Goal: Complete application form: Complete application form

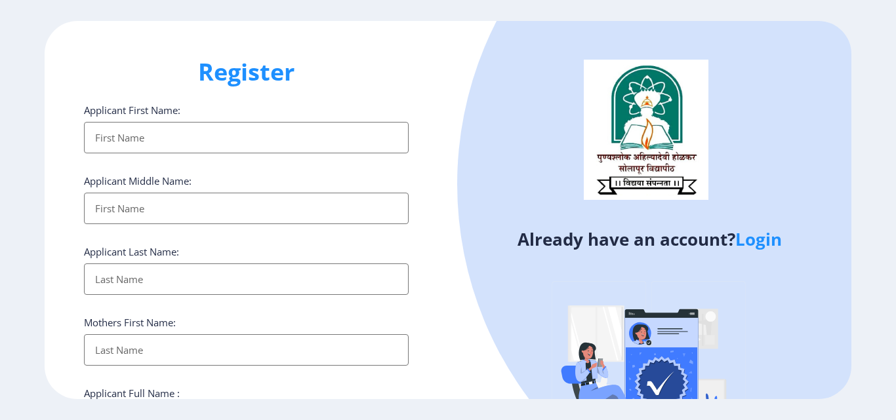
select select
click at [755, 245] on link "Login" at bounding box center [758, 239] width 47 height 24
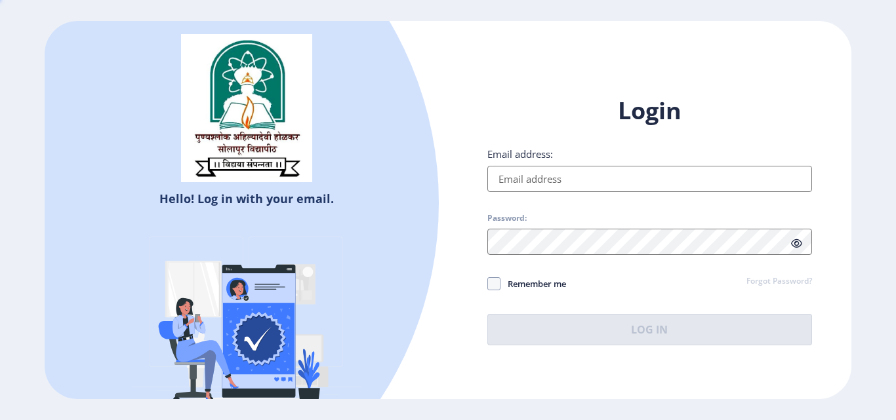
type input "[EMAIL_ADDRESS][DOMAIN_NAME]"
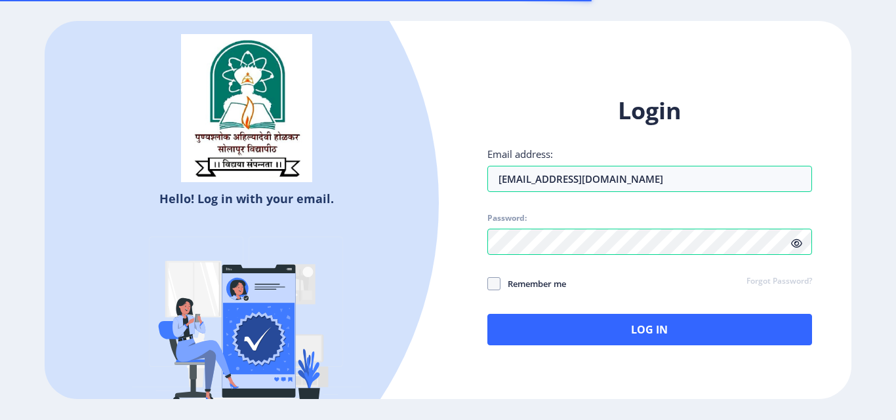
click at [798, 245] on icon at bounding box center [796, 244] width 11 height 10
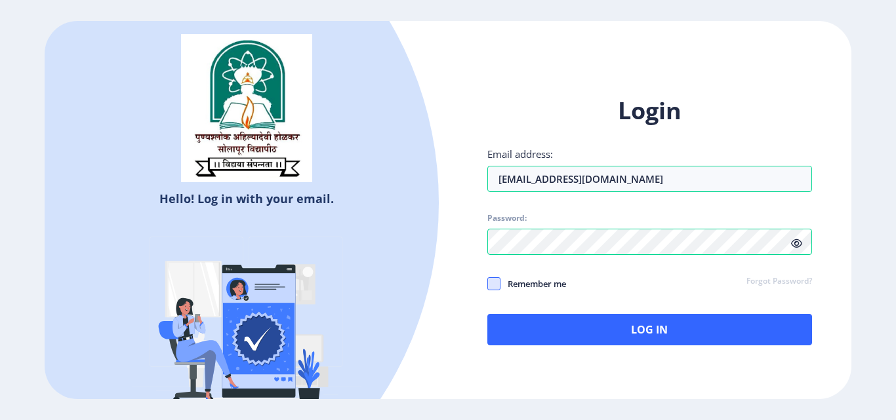
click at [491, 283] on span at bounding box center [493, 283] width 13 height 13
click at [488, 284] on input "Remember me" at bounding box center [487, 284] width 1 height 1
checkbox input "true"
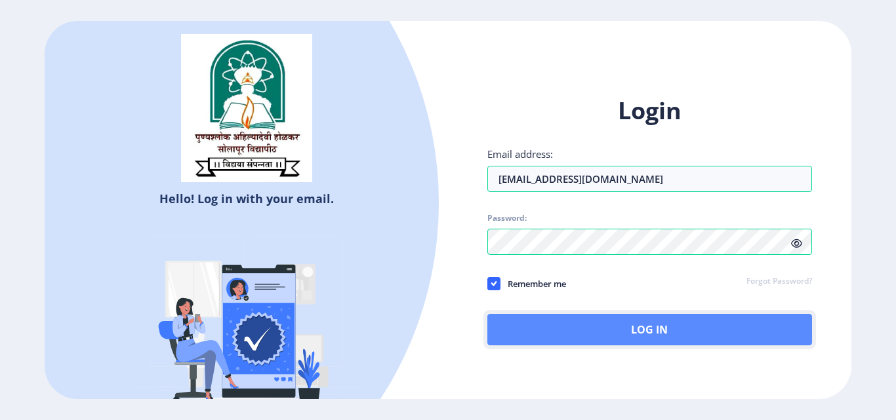
click at [637, 332] on button "Log In" at bounding box center [649, 329] width 325 height 31
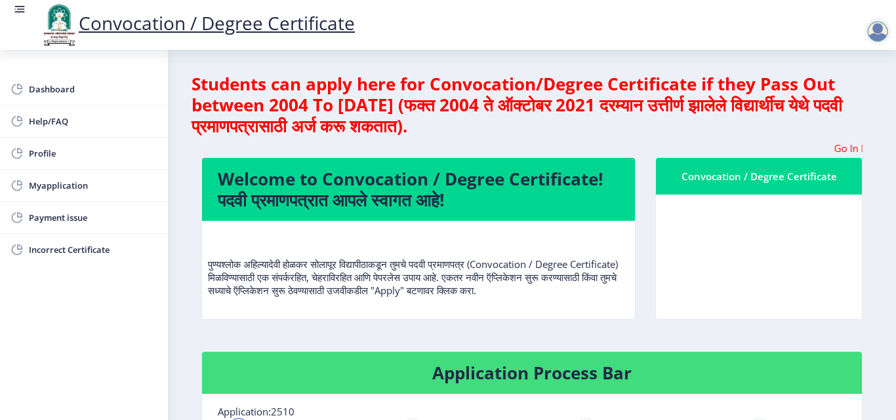
scroll to position [66, 0]
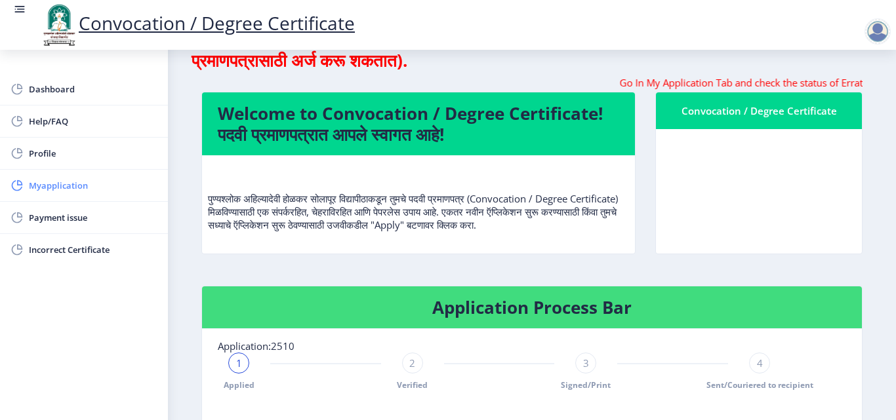
click at [71, 187] on span "Myapplication" at bounding box center [93, 186] width 128 height 16
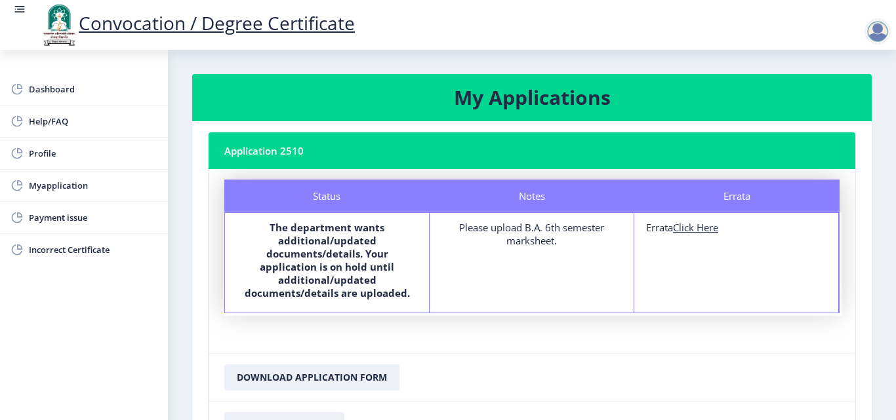
click at [690, 233] on u "Click Here" at bounding box center [695, 227] width 45 height 13
select select
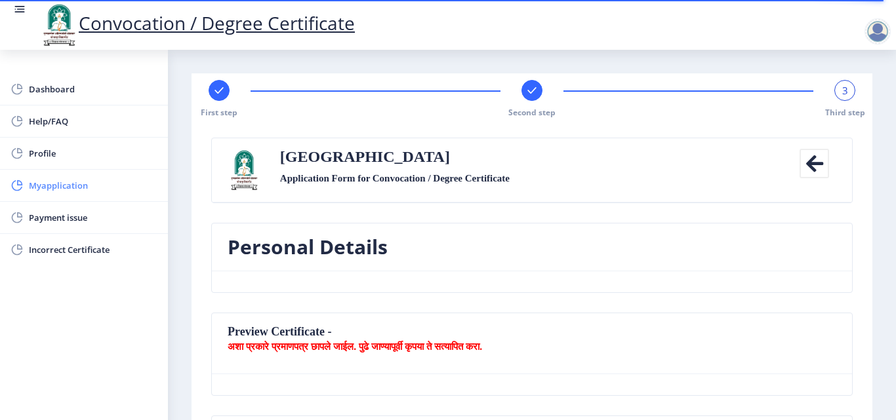
click at [73, 187] on span "Myapplication" at bounding box center [93, 186] width 128 height 16
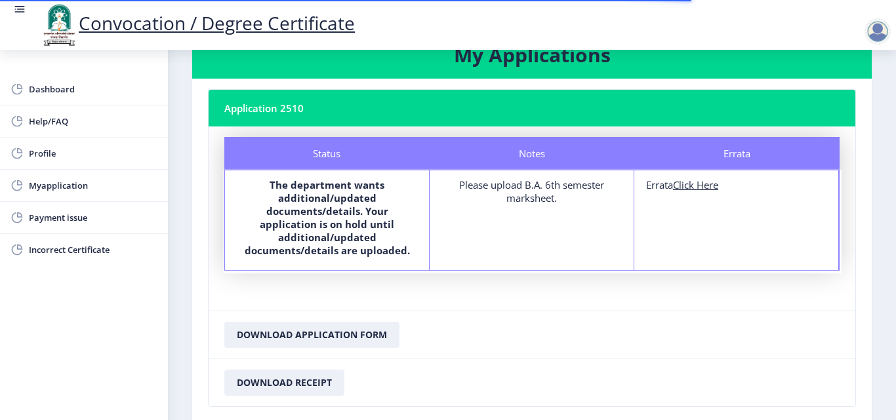
scroll to position [66, 0]
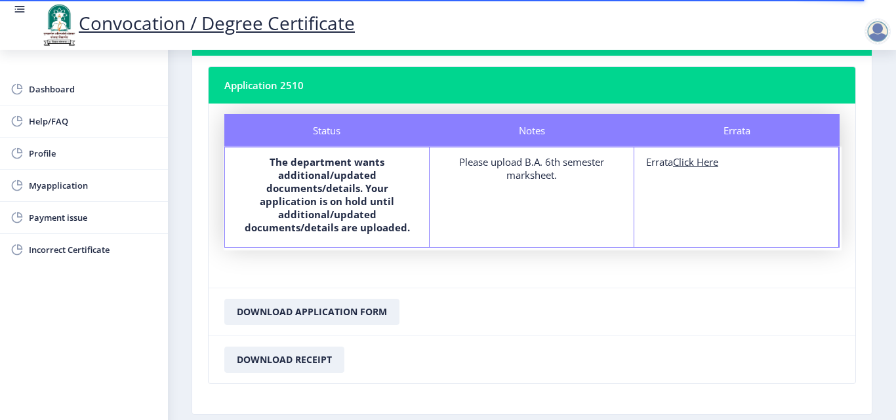
click at [656, 185] on div "Errata Errata Click Here" at bounding box center [736, 198] width 205 height 100
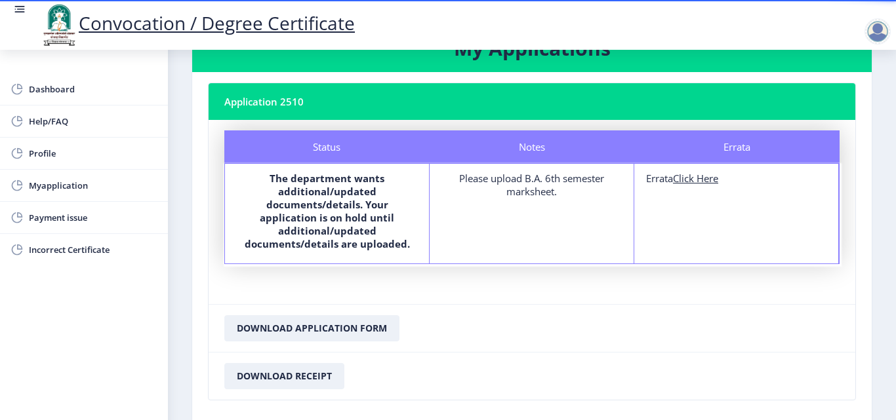
scroll to position [0, 0]
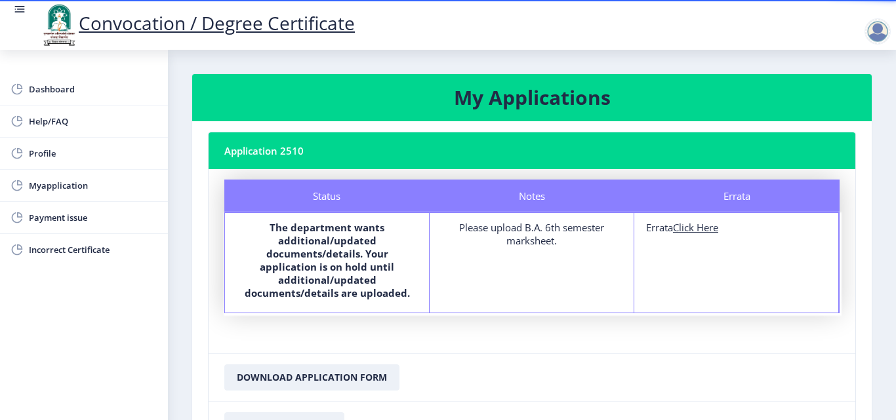
click at [540, 238] on div "Please upload B.A. 6th semester marksheet." at bounding box center [531, 234] width 180 height 26
click at [368, 241] on b "The department wants additional/updated documents/details. Your application is …" at bounding box center [327, 260] width 165 height 79
click at [714, 229] on u "Click Here" at bounding box center [695, 227] width 45 height 13
select select
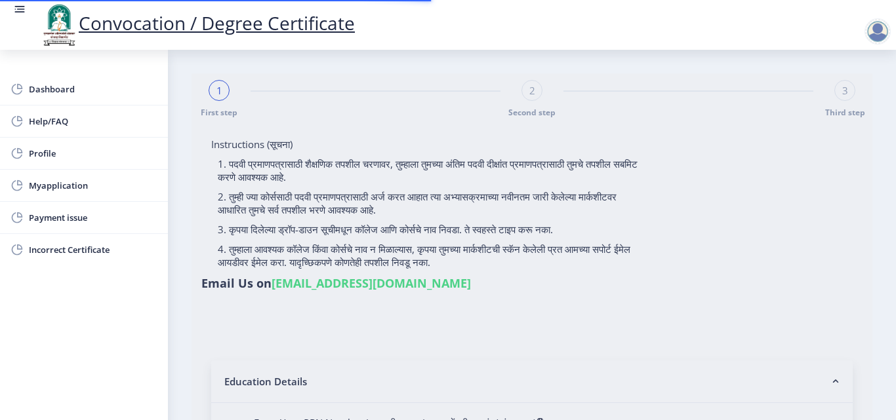
type input "2010032500477971"
select select "External"
select select "2013"
select select "March"
select select "FIRST CLASS"
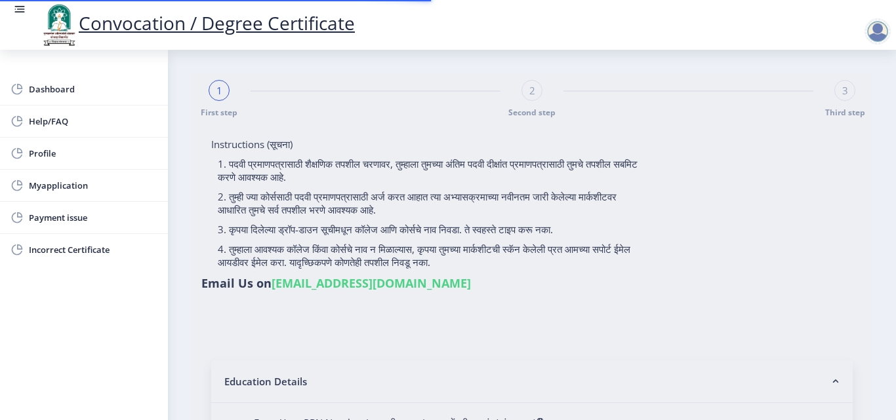
type input "047813"
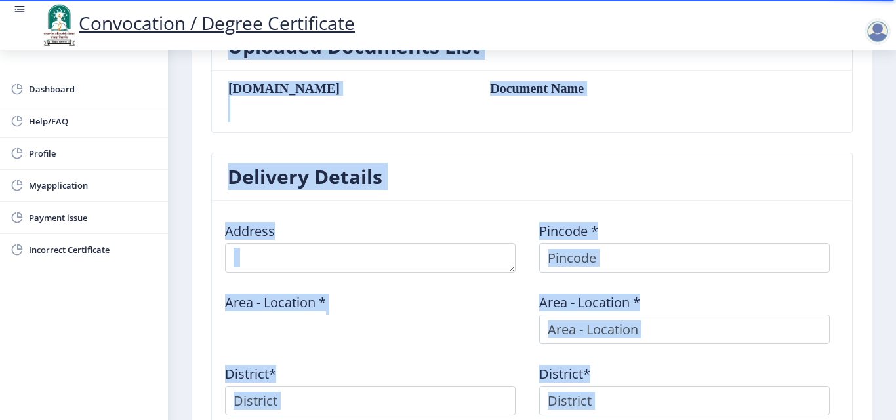
scroll to position [328, 0]
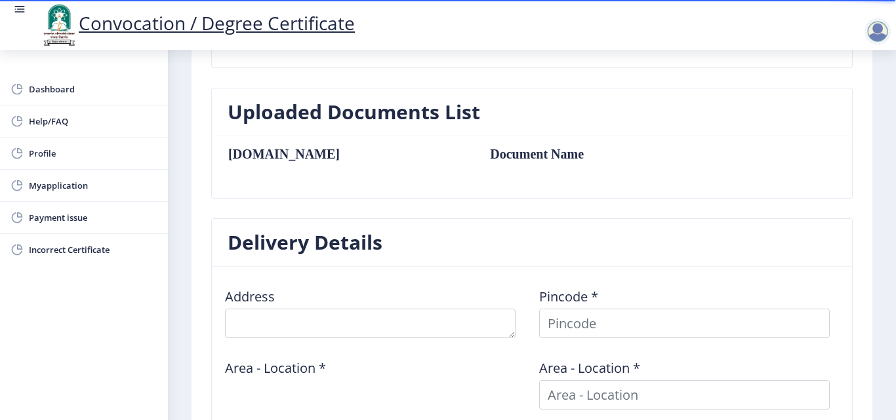
click at [424, 166] on table "[DOMAIN_NAME] Document Name" at bounding box center [470, 167] width 486 height 41
click at [424, 118] on h3 "Uploaded Documents List" at bounding box center [353, 112] width 252 height 26
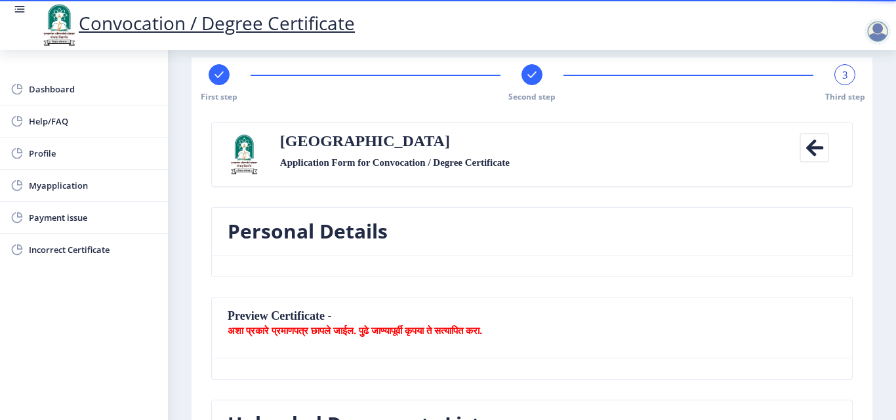
scroll to position [0, 0]
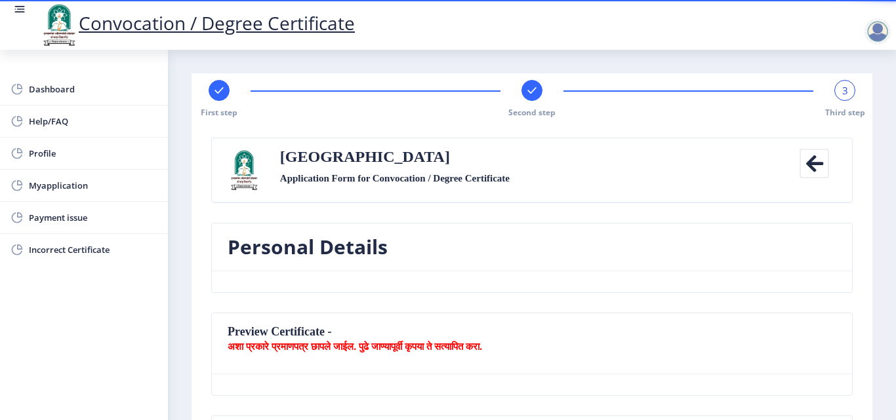
click at [810, 163] on icon at bounding box center [814, 164] width 30 height 30
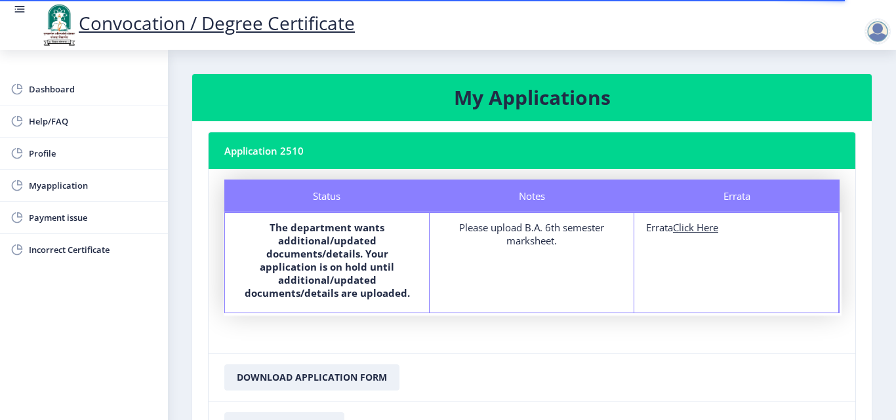
click at [699, 230] on u "Click Here" at bounding box center [695, 227] width 45 height 13
select select
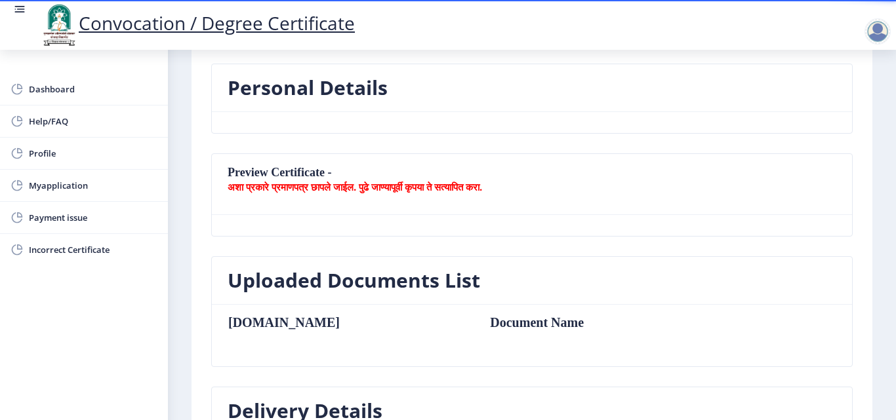
scroll to position [197, 0]
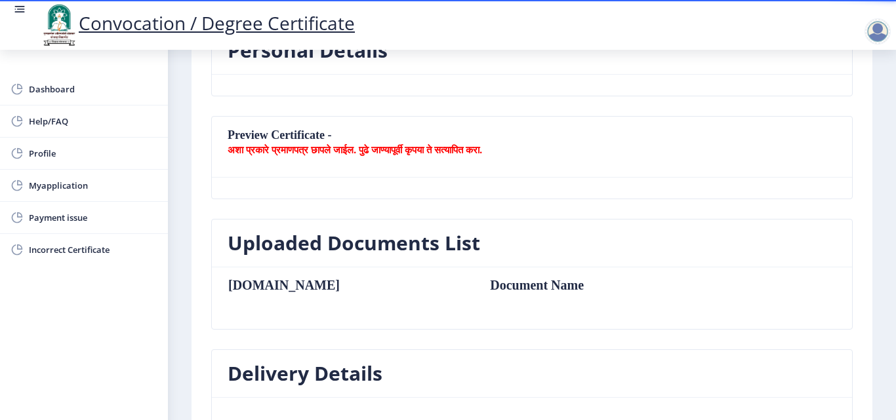
click at [405, 241] on h3 "Uploaded Documents List" at bounding box center [353, 243] width 252 height 26
click at [477, 284] on td "Document Name" at bounding box center [595, 285] width 237 height 14
click at [42, 157] on span "Profile" at bounding box center [93, 154] width 128 height 16
select select
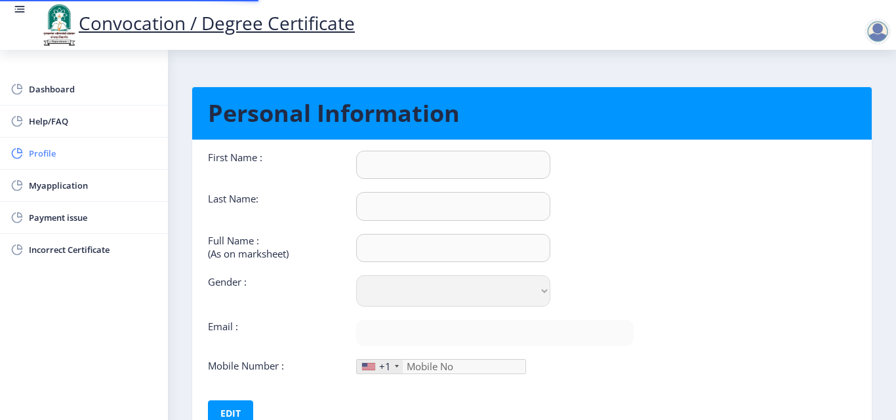
type input "[PERSON_NAME]"
type input "KULKARNI"
type input "[PERSON_NAME]"
select select "[DEMOGRAPHIC_DATA]"
type input "[EMAIL_ADDRESS][DOMAIN_NAME]"
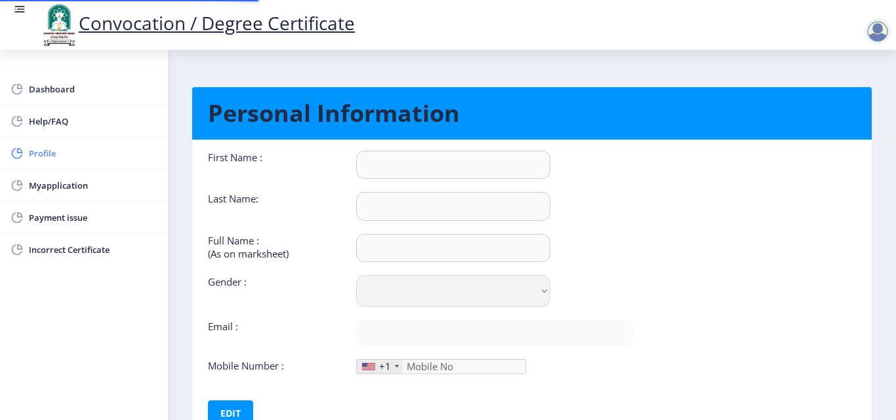
type input "6309350505"
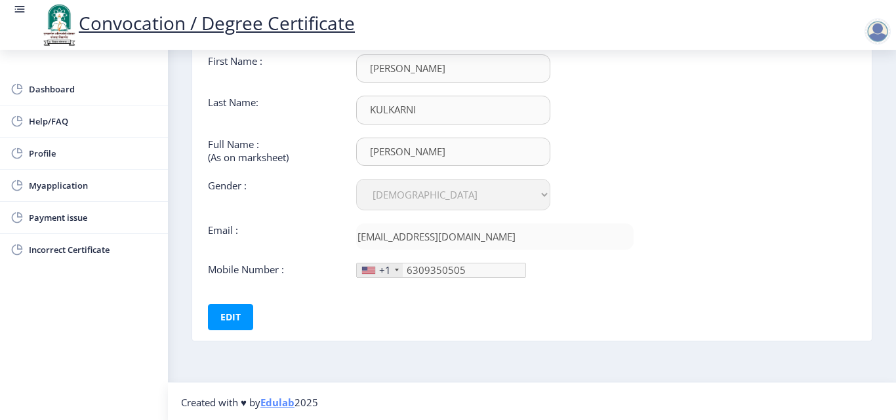
scroll to position [98, 0]
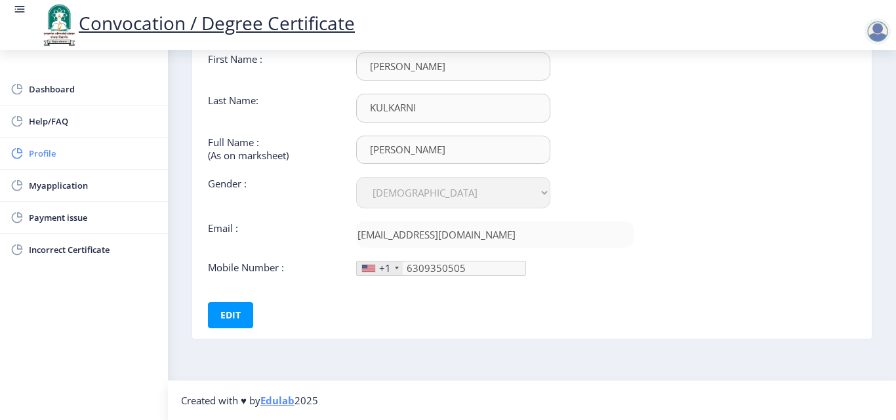
click at [49, 154] on span "Profile" at bounding box center [93, 154] width 128 height 16
click at [54, 183] on span "Myapplication" at bounding box center [93, 186] width 128 height 16
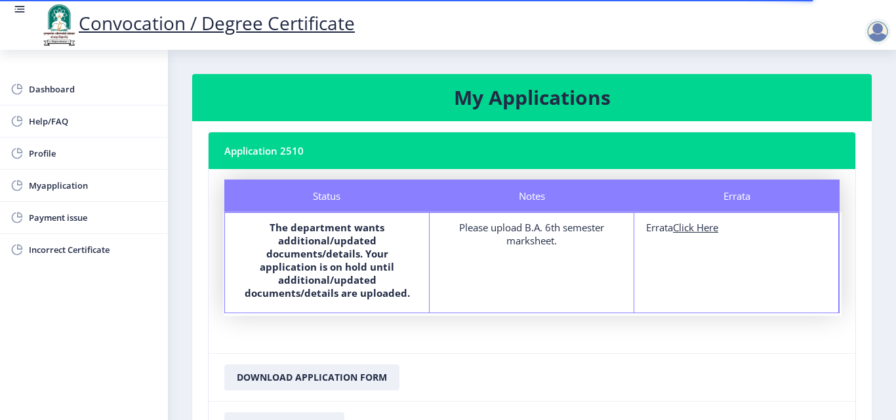
click at [694, 229] on u "Click Here" at bounding box center [695, 227] width 45 height 13
select select "External"
select select "2013"
select select "March"
select select "FIRST CLASS"
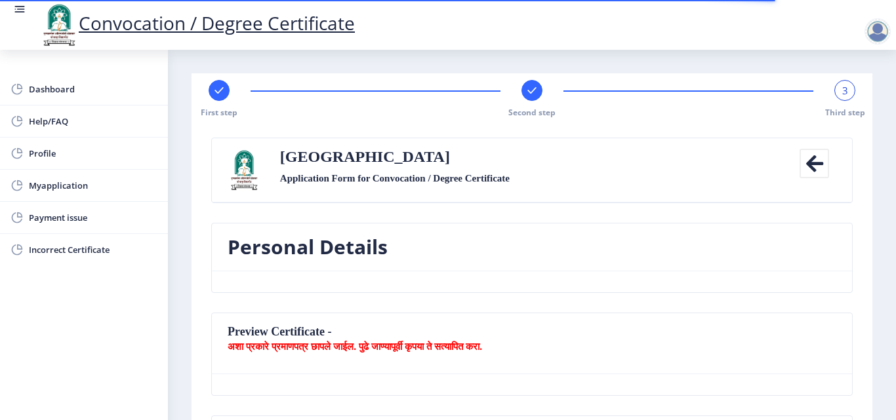
click at [804, 168] on icon at bounding box center [814, 164] width 30 height 30
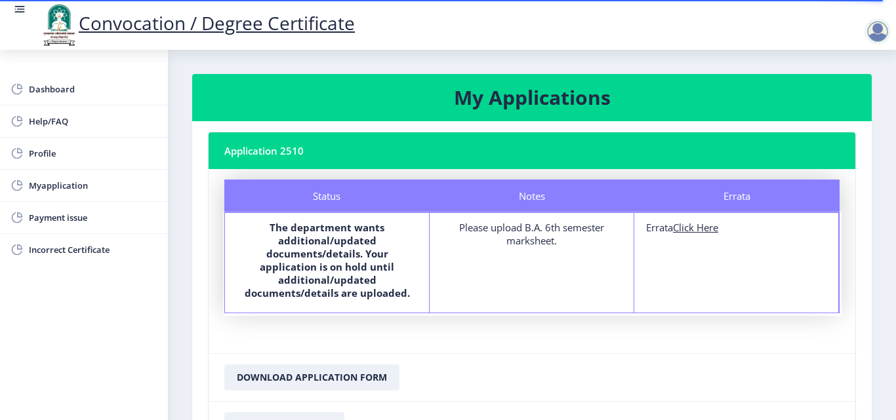
click at [699, 230] on u "Click Here" at bounding box center [695, 227] width 45 height 13
select select
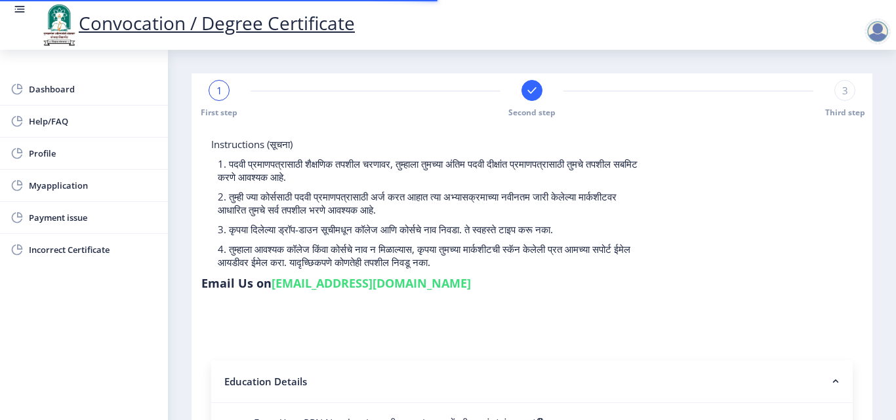
type input "2010032500477971"
select select "External"
select select "2013"
select select "March"
select select "FIRST CLASS"
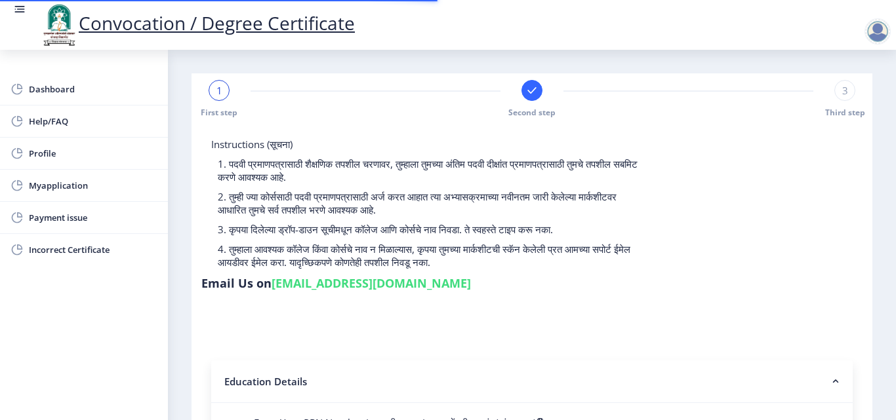
type input "047813"
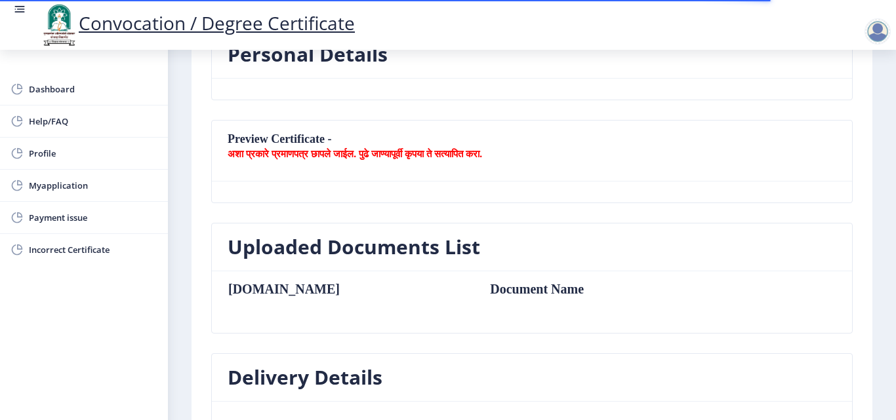
scroll to position [197, 0]
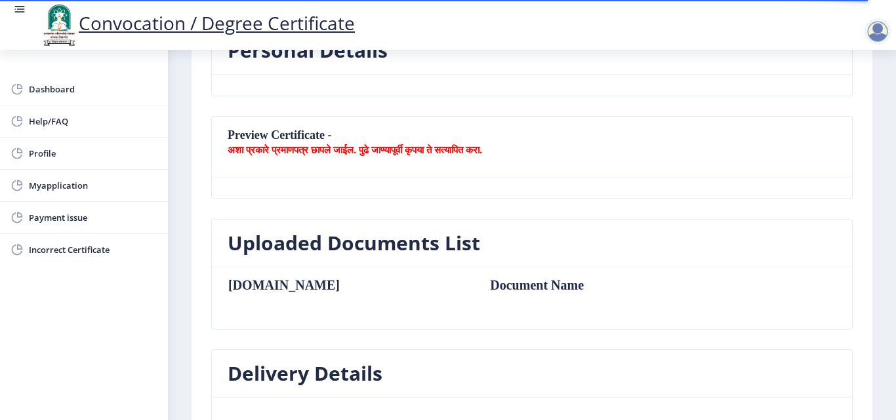
click at [414, 303] on table "[DOMAIN_NAME] Document Name" at bounding box center [470, 298] width 486 height 41
click at [477, 290] on td "Document Name" at bounding box center [595, 285] width 237 height 14
click at [432, 247] on h3 "Uploaded Documents List" at bounding box center [353, 243] width 252 height 26
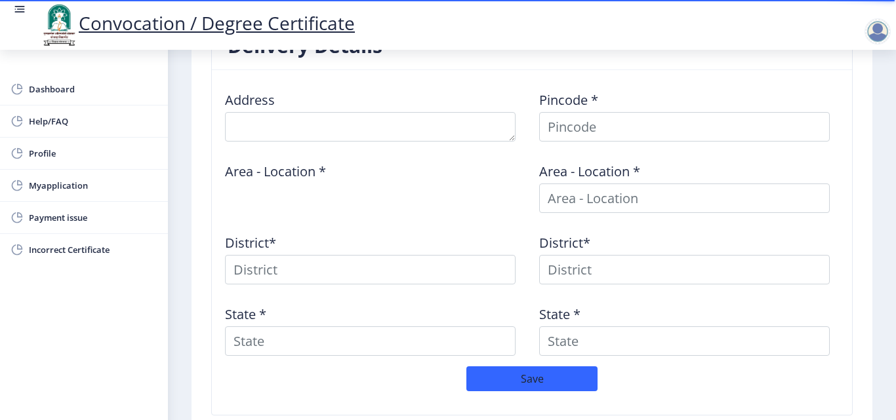
scroll to position [632, 0]
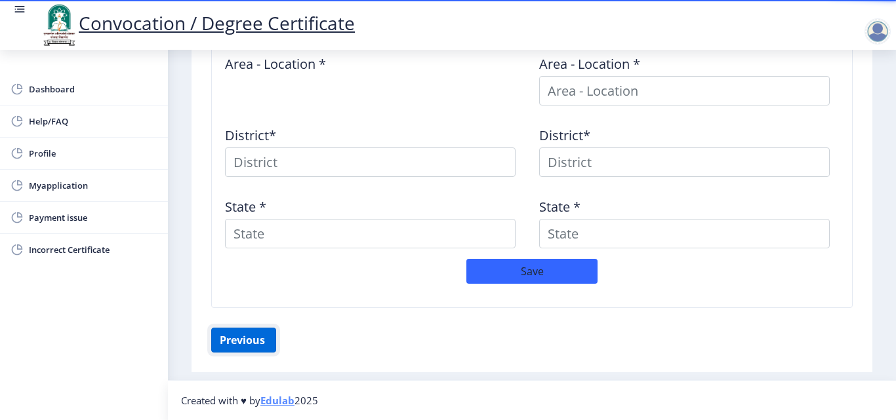
click at [242, 342] on button "Previous ‍" at bounding box center [243, 340] width 65 height 25
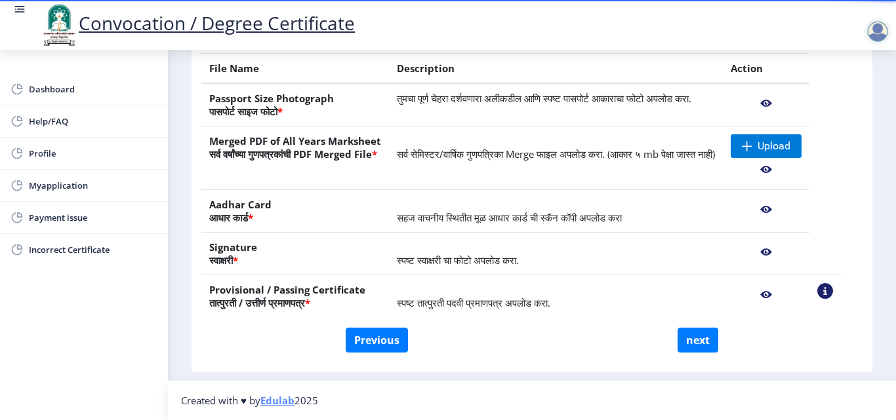
scroll to position [250, 0]
click at [752, 146] on span at bounding box center [746, 146] width 10 height 10
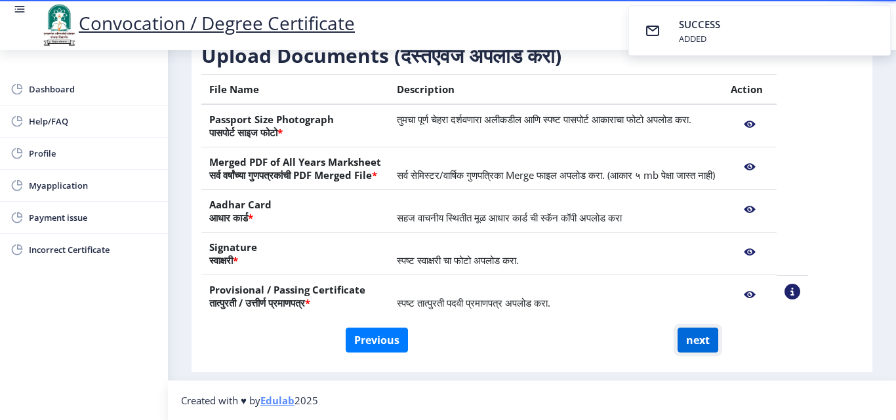
click at [705, 344] on button "next" at bounding box center [697, 340] width 41 height 25
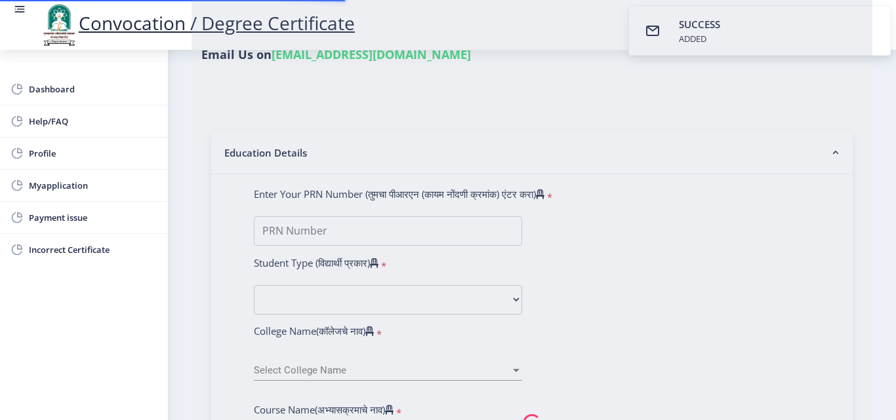
select select
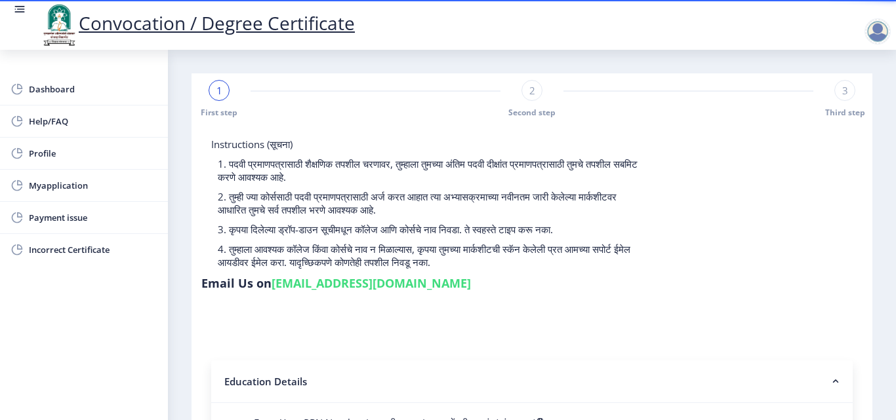
click at [533, 96] on div "2" at bounding box center [531, 90] width 21 height 21
select select
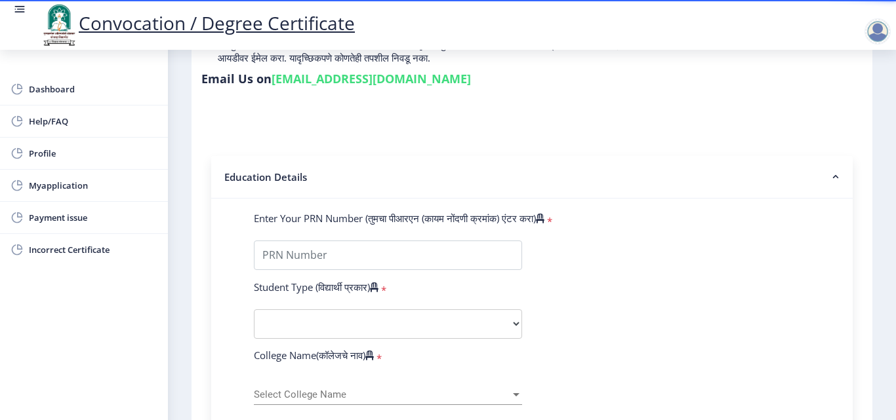
scroll to position [269, 0]
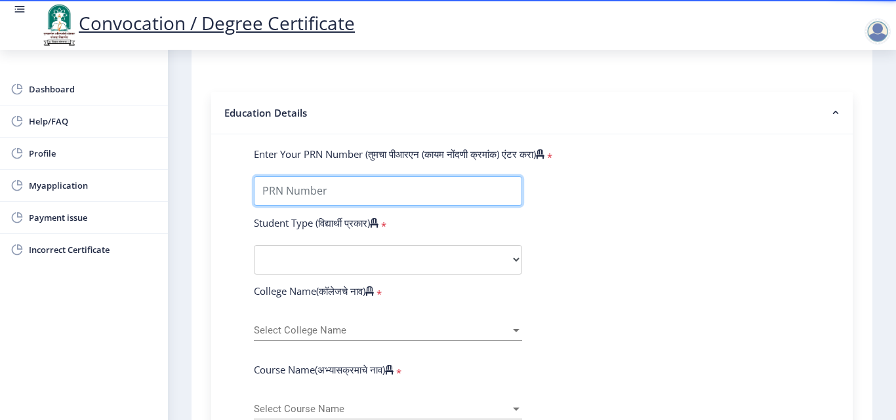
click at [393, 188] on input "Enter Your PRN Number (तुमचा पीआरएन (कायम नोंदणी क्रमांक) एंटर करा)" at bounding box center [388, 191] width 268 height 30
type input "2010032500477971"
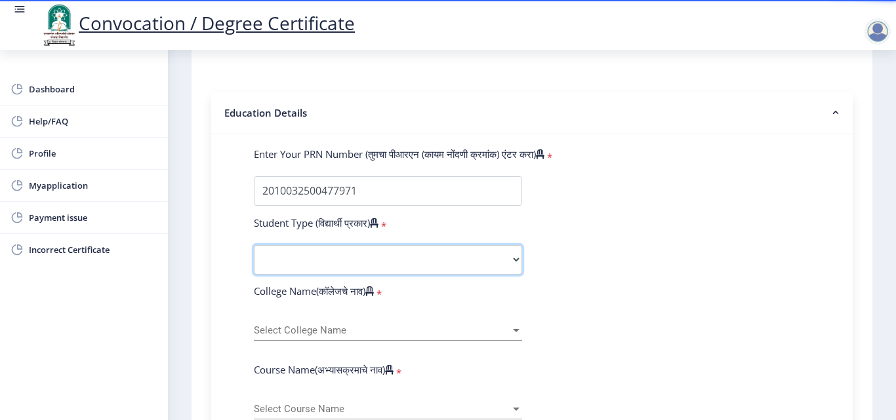
click at [391, 253] on select "Select Student Type Regular External" at bounding box center [388, 260] width 268 height 30
select select "External"
click at [254, 245] on select "Select Student Type Regular External" at bounding box center [388, 260] width 268 height 30
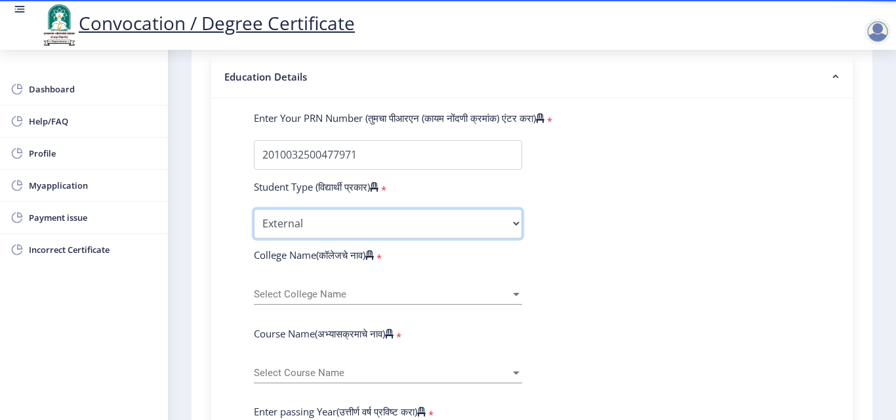
scroll to position [334, 0]
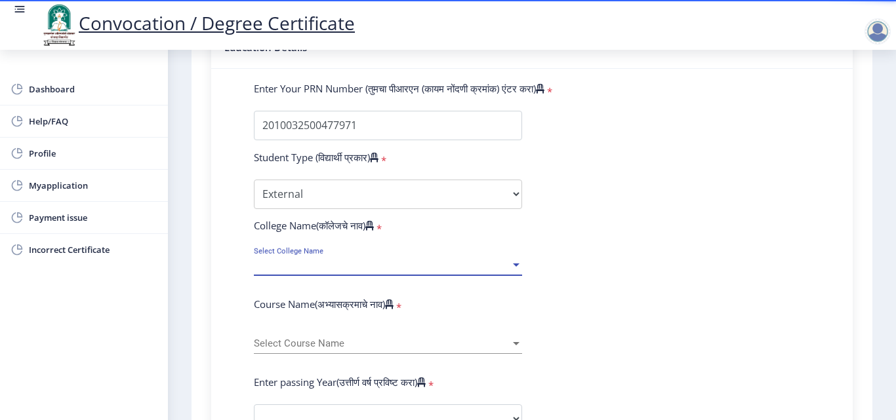
click at [444, 267] on span "Select College Name" at bounding box center [382, 265] width 256 height 11
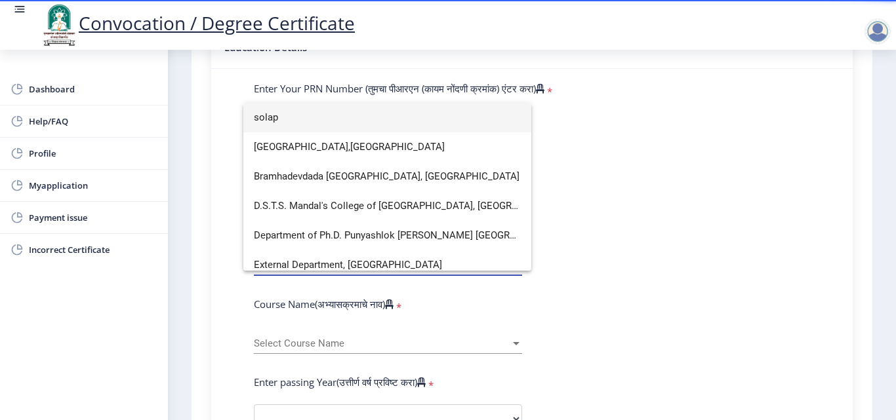
scroll to position [8, 0]
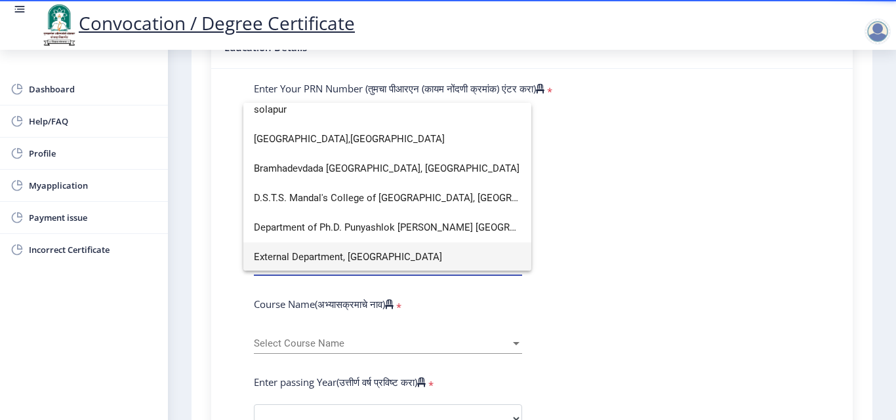
type input "solapur"
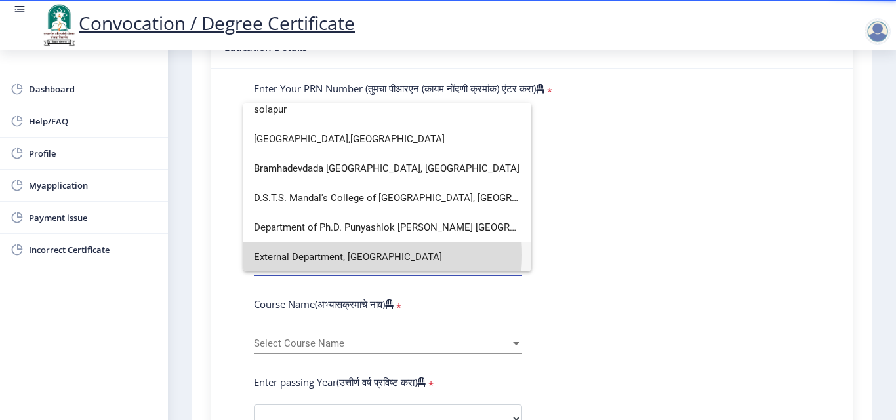
click at [360, 255] on span "External Department, [GEOGRAPHIC_DATA]" at bounding box center [387, 258] width 267 height 30
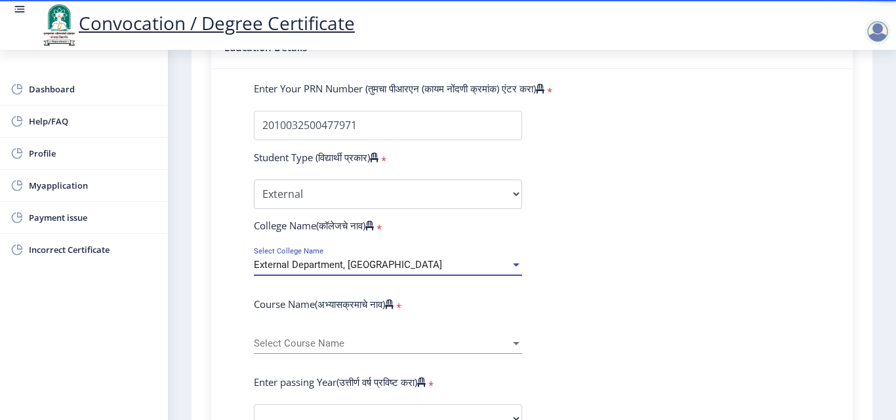
scroll to position [400, 0]
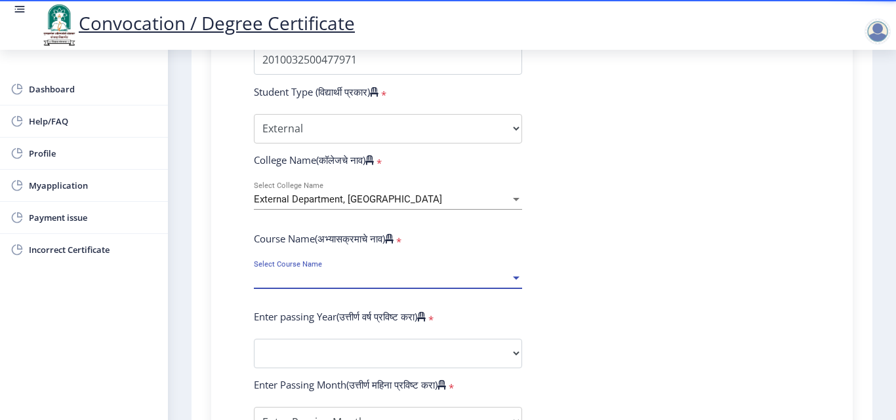
click at [500, 276] on span "Select Course Name" at bounding box center [382, 278] width 256 height 11
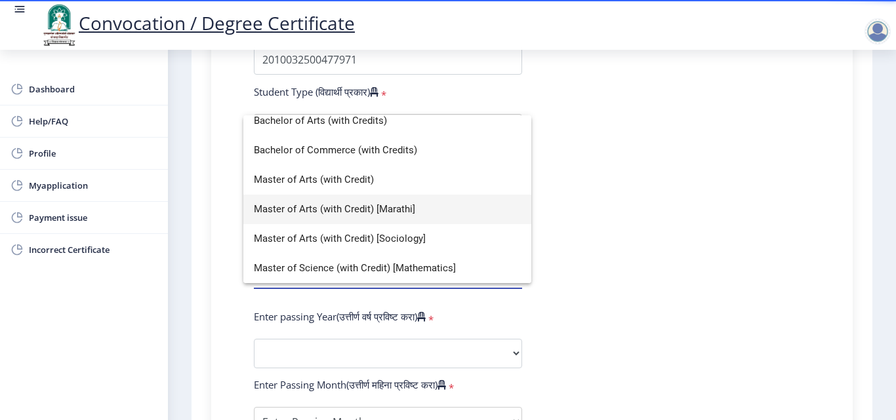
scroll to position [0, 0]
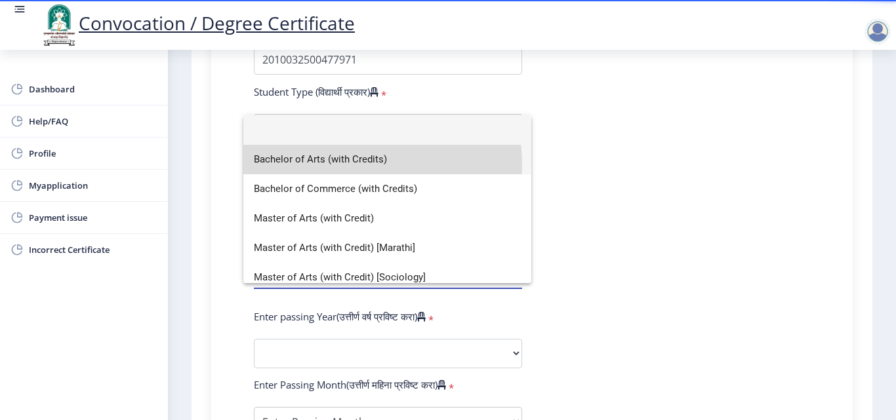
click at [345, 165] on span "Bachelor of Arts (with Credits)" at bounding box center [387, 160] width 267 height 30
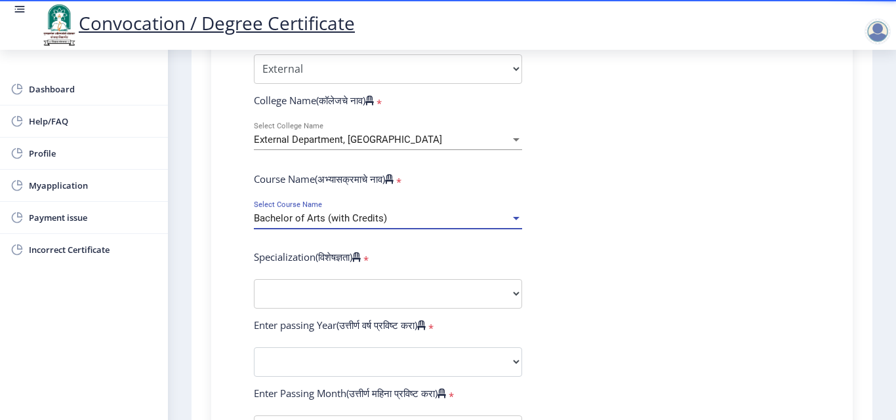
scroll to position [531, 0]
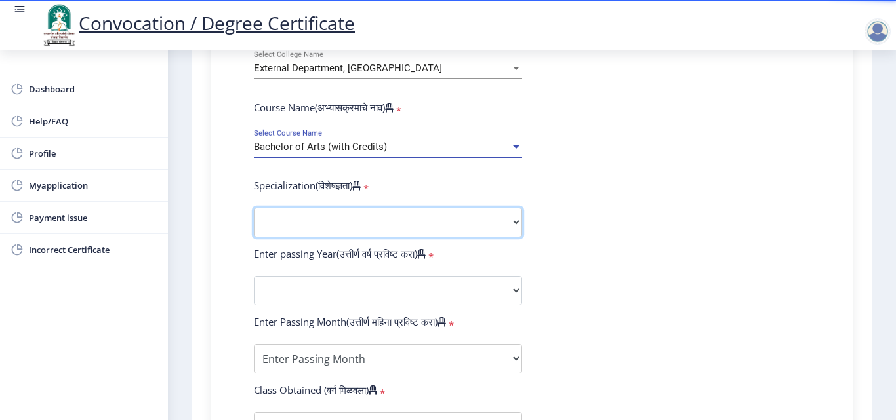
click at [500, 220] on select "Specialization English Geography Hindi Marathi Music Sanskrit Urdu Ancient Indi…" at bounding box center [388, 223] width 268 height 30
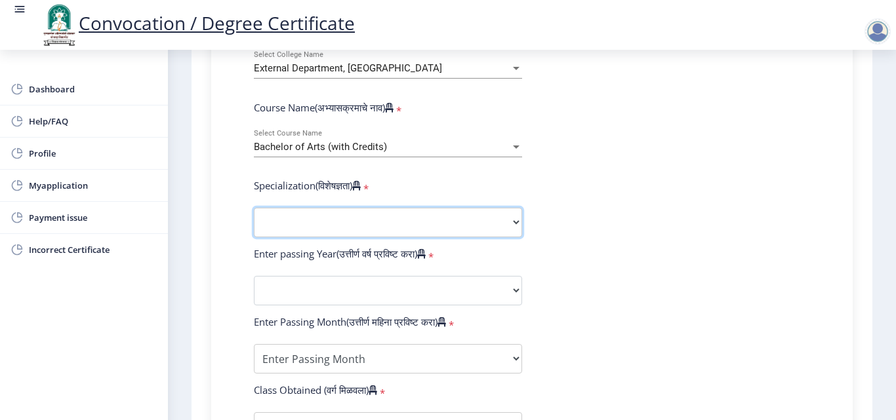
select select "English"
click at [254, 208] on select "Specialization English Geography Hindi Marathi Music Sanskrit Urdu Ancient Indi…" at bounding box center [388, 223] width 268 height 30
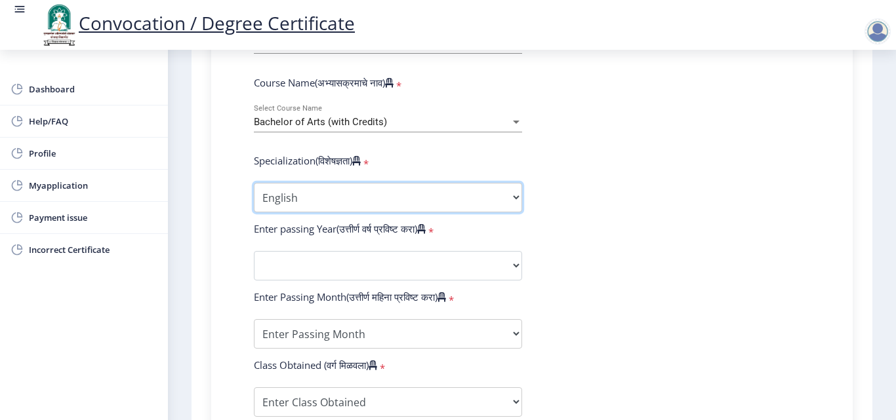
scroll to position [597, 0]
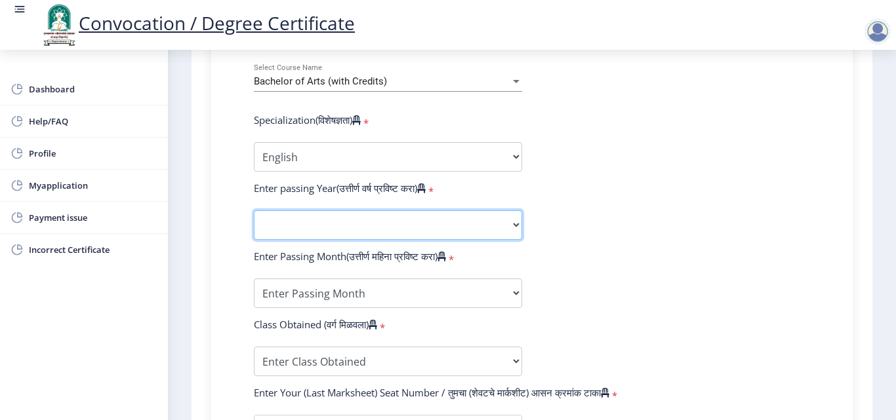
click at [501, 226] on select "2025 2024 2023 2022 2021 2020 2019 2018 2017 2016 2015 2014 2013 2012 2011 2010…" at bounding box center [388, 225] width 268 height 30
select select "2013"
click at [254, 210] on select "2025 2024 2023 2022 2021 2020 2019 2018 2017 2016 2015 2014 2013 2012 2011 2010…" at bounding box center [388, 225] width 268 height 30
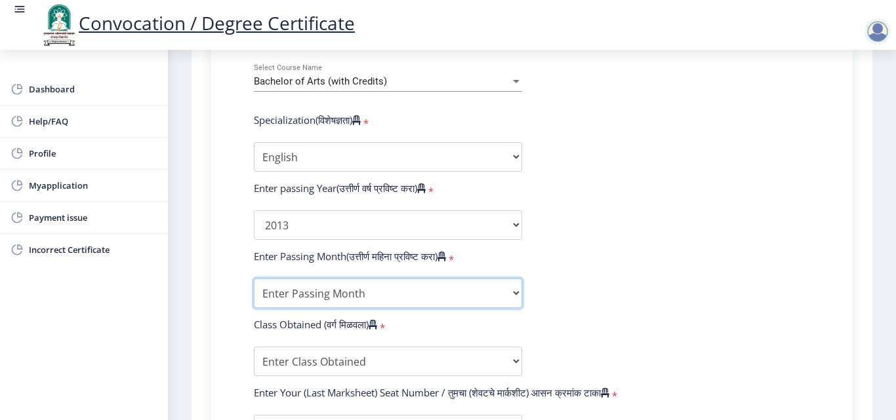
click at [450, 289] on select "Enter Passing Month March April May October November December" at bounding box center [388, 294] width 268 height 30
click at [464, 298] on select "Enter Passing Month March April May October November December" at bounding box center [388, 294] width 268 height 30
select select "May"
click at [254, 279] on select "Enter Passing Month March April May October November December" at bounding box center [388, 294] width 268 height 30
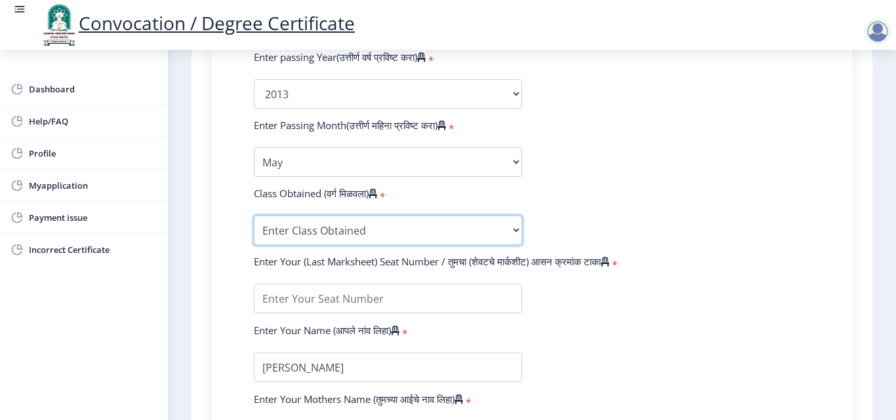
click at [413, 228] on select "Enter Class Obtained FIRST CLASS WITH DISTINCTION FIRST CLASS HIGHER SECOND CLA…" at bounding box center [388, 231] width 268 height 30
click at [434, 231] on select "Enter Class Obtained FIRST CLASS WITH DISTINCTION FIRST CLASS HIGHER SECOND CLA…" at bounding box center [388, 231] width 268 height 30
select select "FIRST CLASS"
click at [254, 216] on select "Enter Class Obtained FIRST CLASS WITH DISTINCTION FIRST CLASS HIGHER SECOND CLA…" at bounding box center [388, 231] width 268 height 30
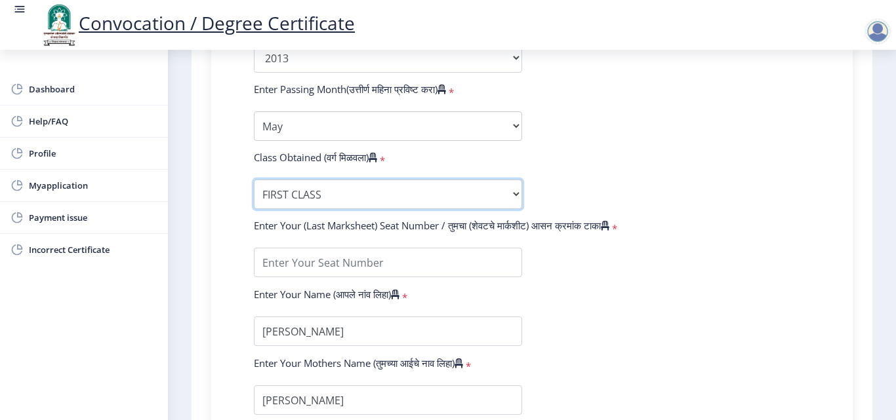
scroll to position [793, 0]
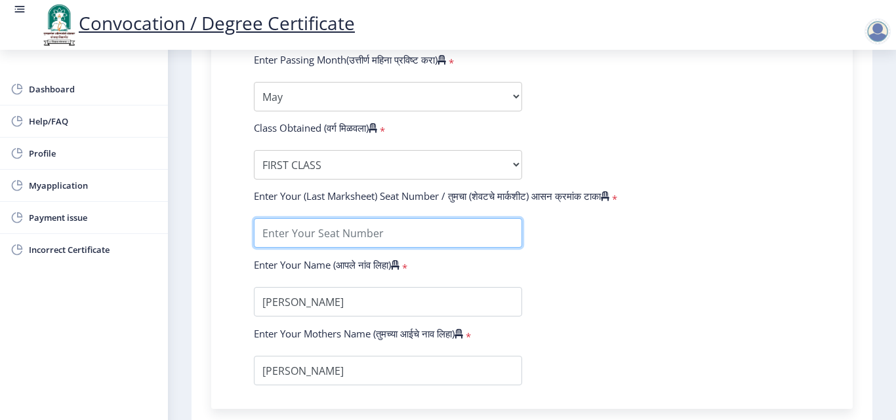
click at [389, 230] on input "textarea" at bounding box center [388, 233] width 268 height 30
type input "047813"
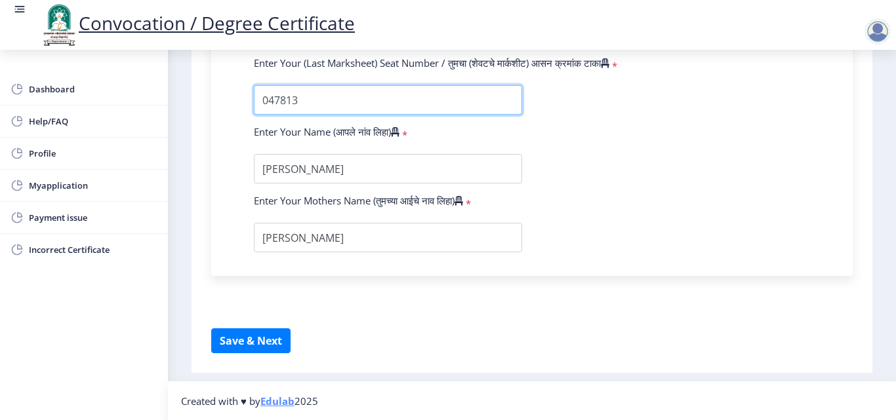
scroll to position [927, 0]
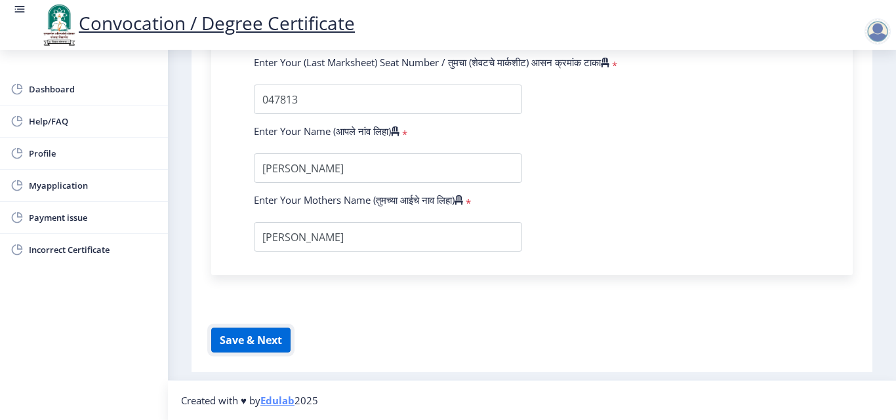
click at [279, 342] on button "Save & Next" at bounding box center [250, 340] width 79 height 25
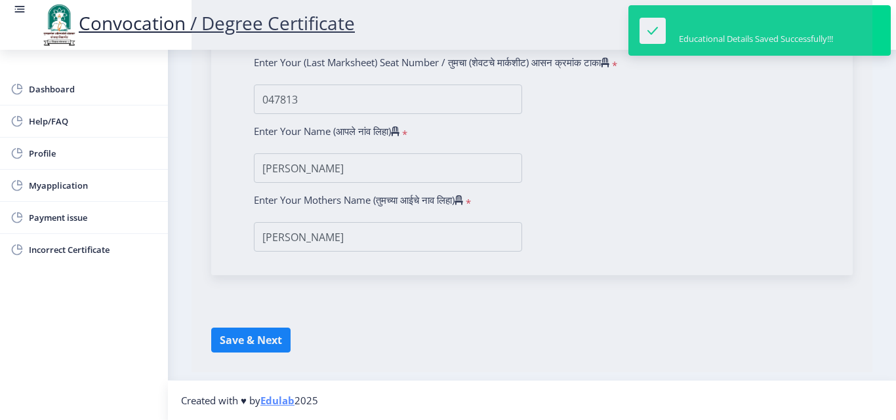
select select
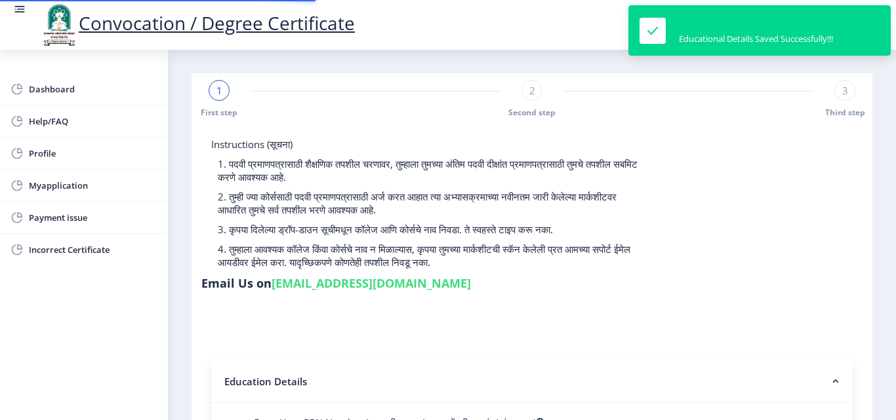
type input "2010032500477971"
select select "External"
select select "2013"
select select "May"
select select "FIRST CLASS"
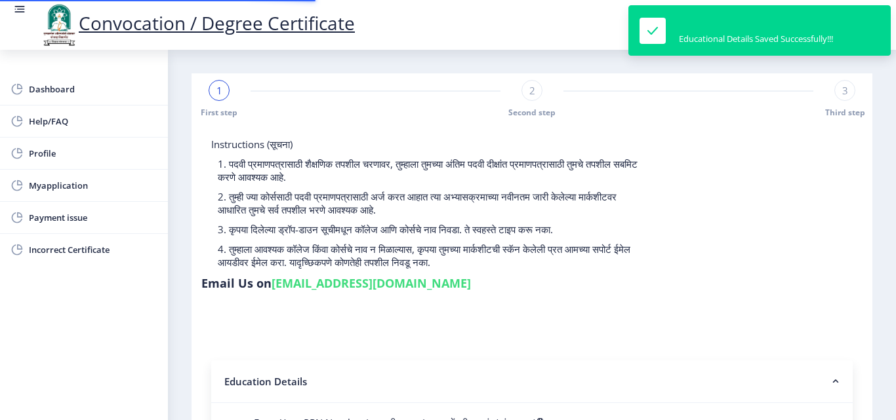
type input "047813"
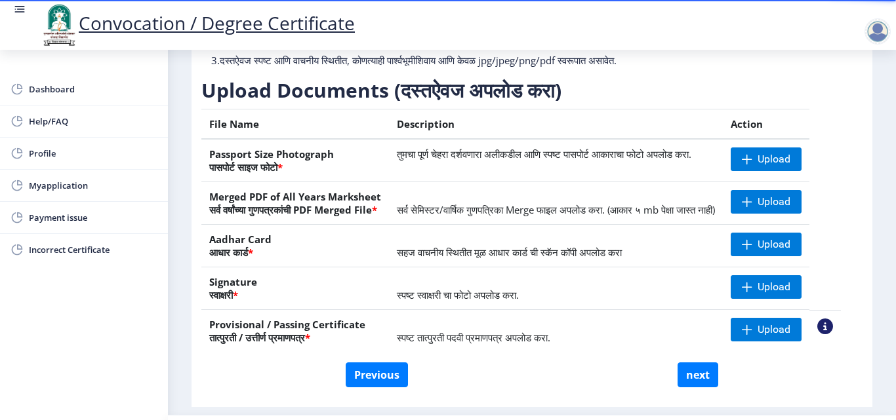
scroll to position [242, 0]
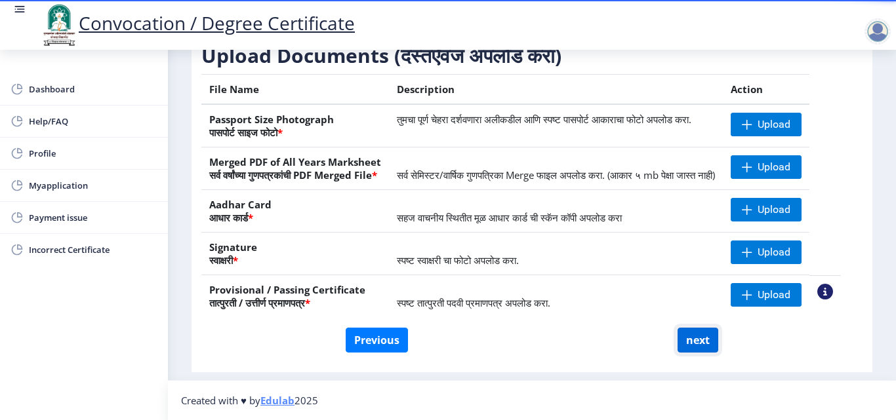
click at [690, 338] on button "next" at bounding box center [697, 340] width 41 height 25
select select
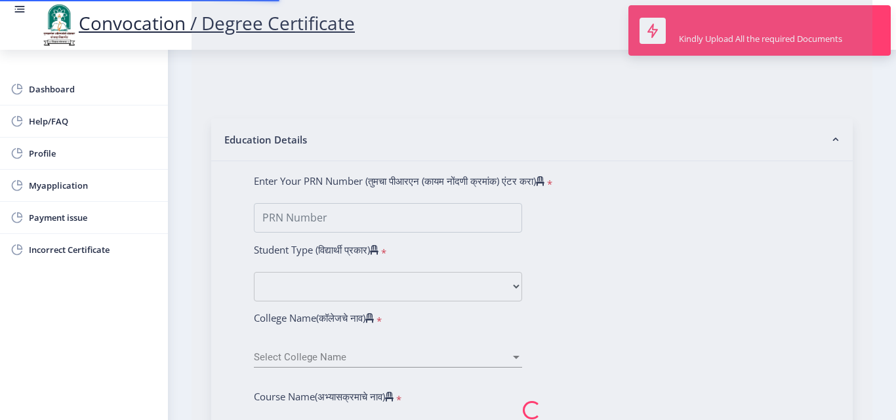
scroll to position [0, 0]
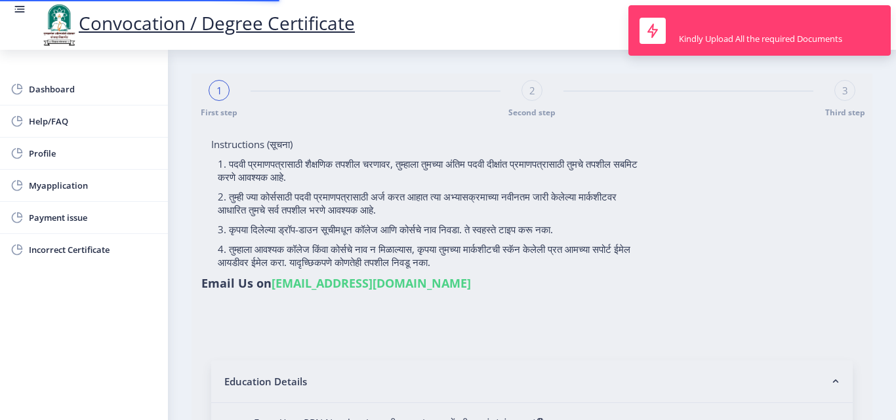
type input "2010032500477971"
select select "External"
select select "2013"
select select "May"
select select "FIRST CLASS"
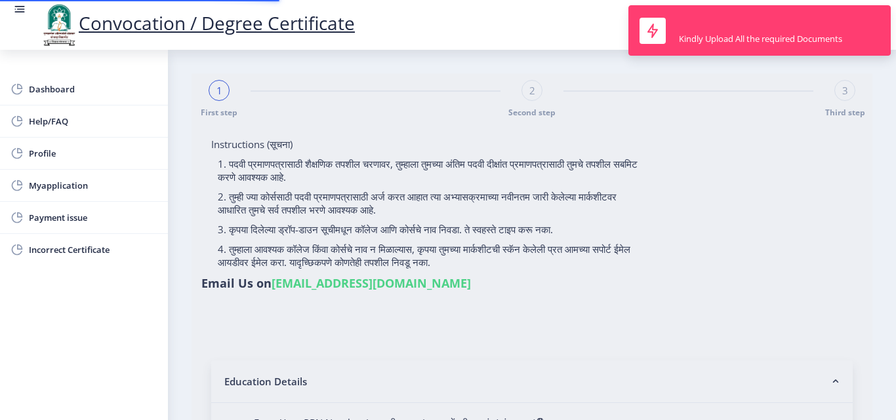
type input "047813"
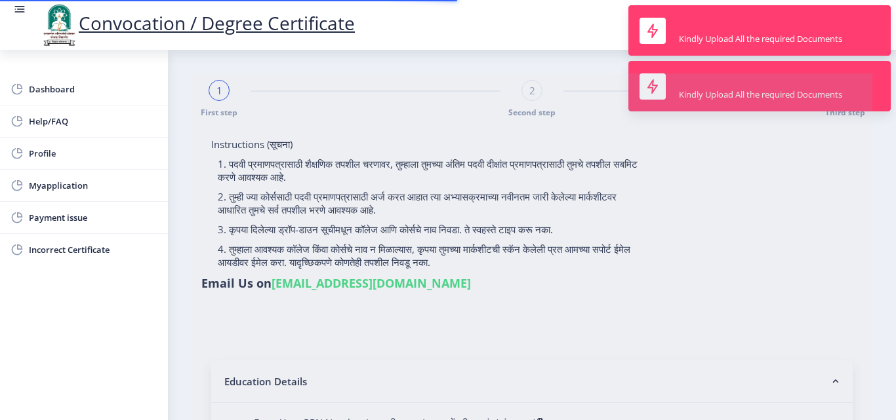
select select "English"
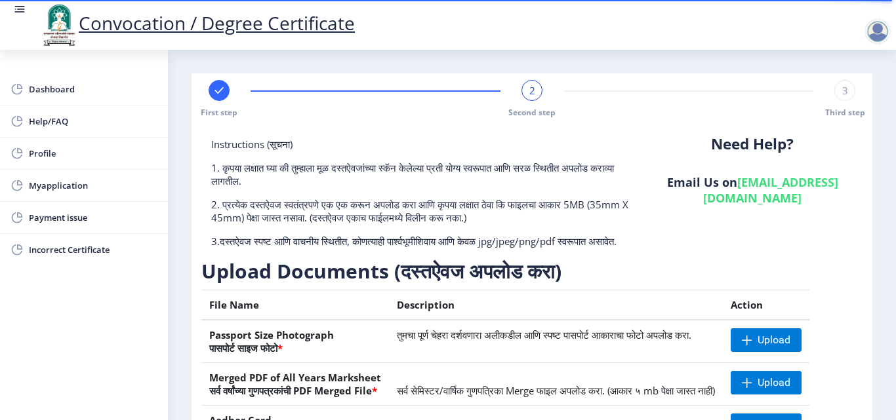
scroll to position [197, 0]
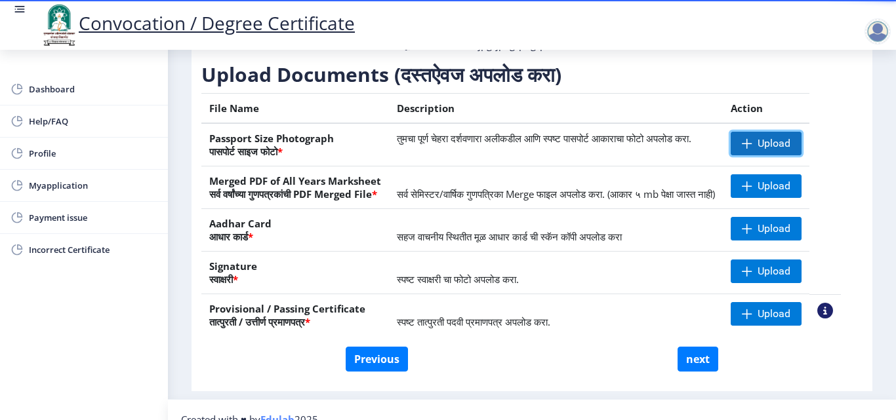
click at [788, 150] on span "Upload" at bounding box center [773, 143] width 33 height 13
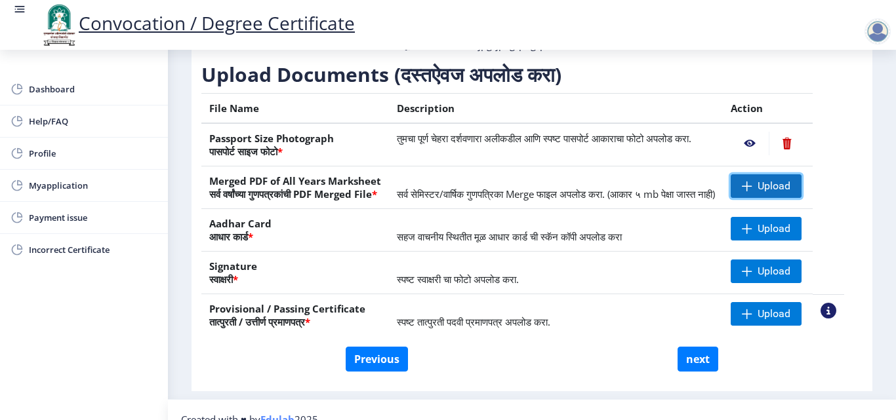
click at [752, 191] on span at bounding box center [746, 186] width 10 height 10
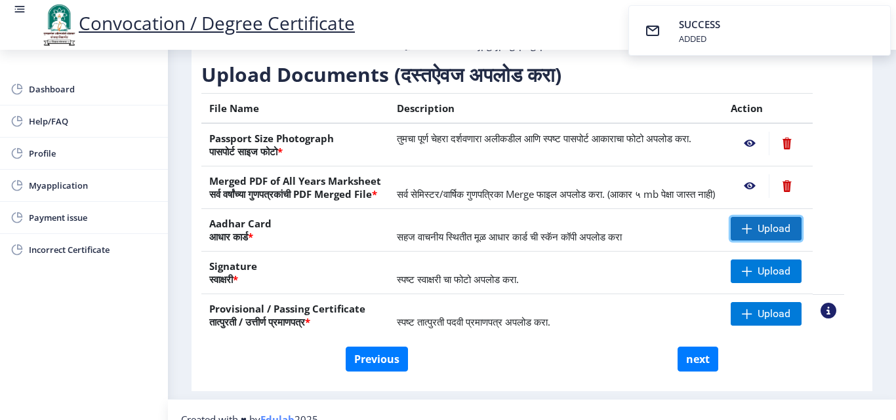
click at [770, 241] on span "Upload" at bounding box center [765, 229] width 71 height 24
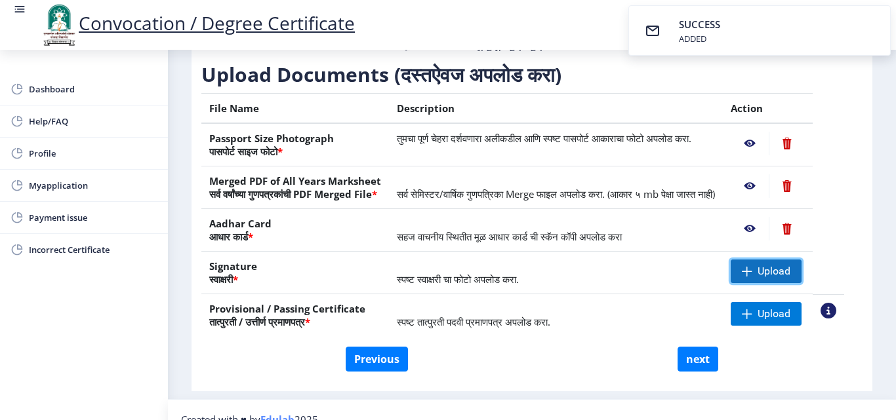
click at [769, 283] on span "Upload" at bounding box center [765, 272] width 71 height 24
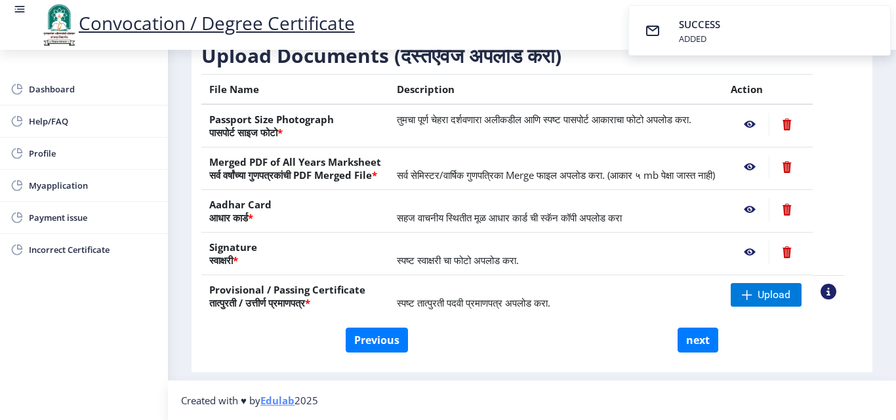
scroll to position [242, 0]
click at [773, 293] on span "Upload" at bounding box center [773, 294] width 33 height 13
click at [693, 342] on button "next" at bounding box center [697, 340] width 41 height 25
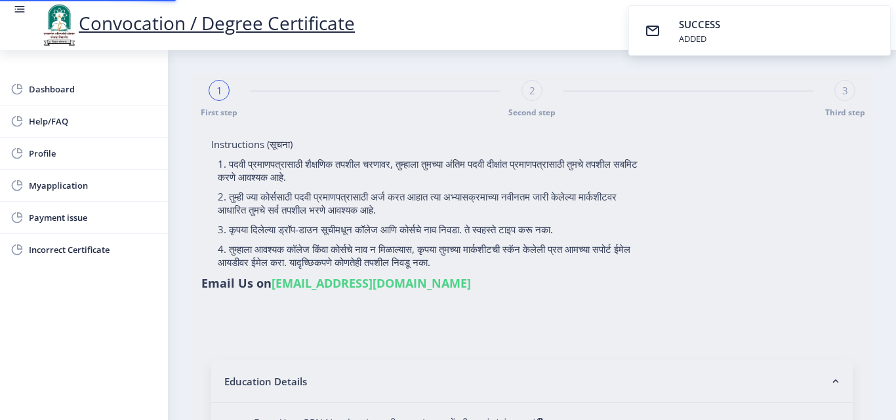
select select
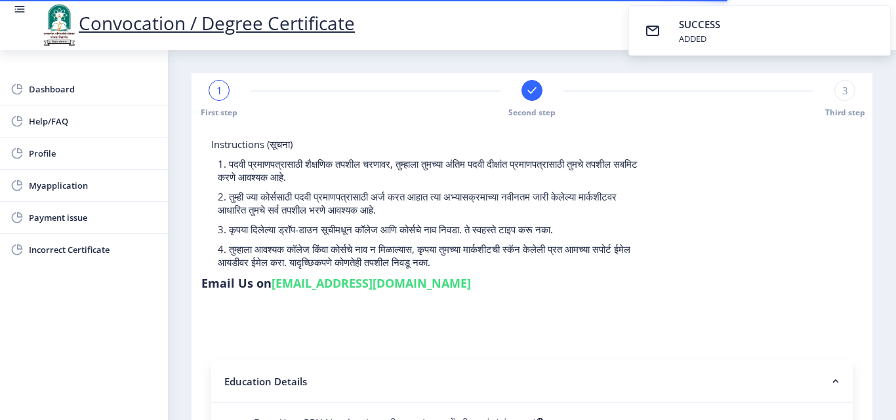
type input "2010032500477971"
select select "External"
select select "2013"
select select "May"
select select "FIRST CLASS"
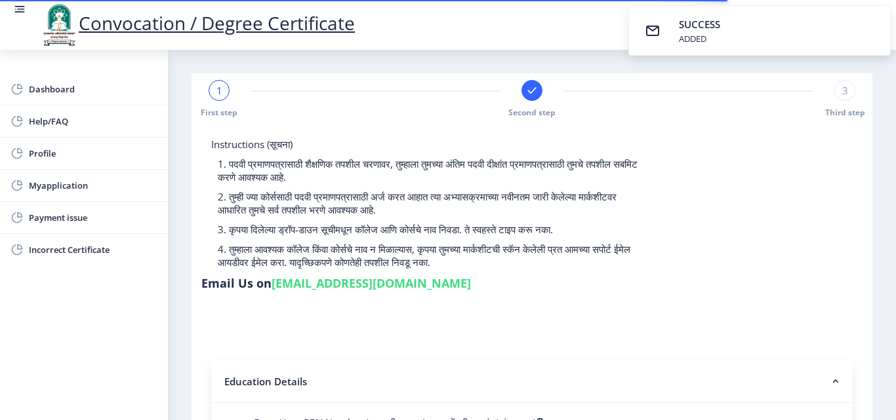
type input "047813"
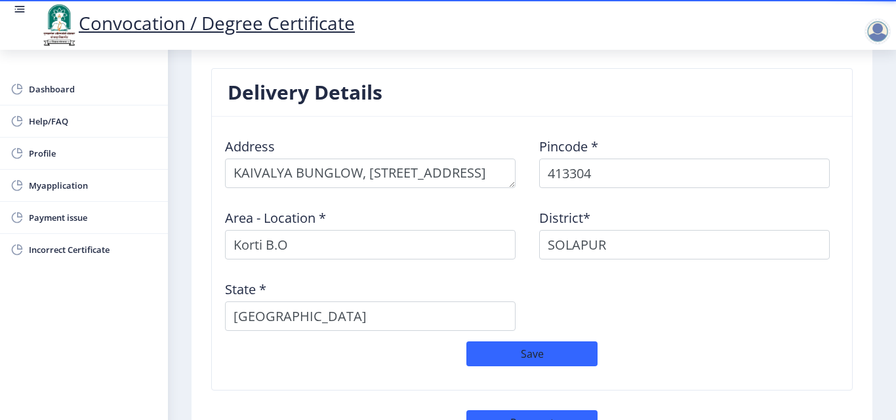
scroll to position [1049, 0]
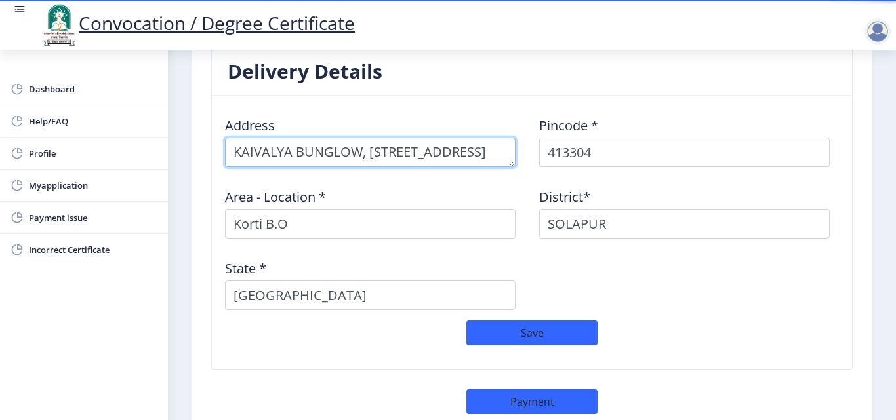
click at [369, 153] on textarea at bounding box center [370, 153] width 290 height 30
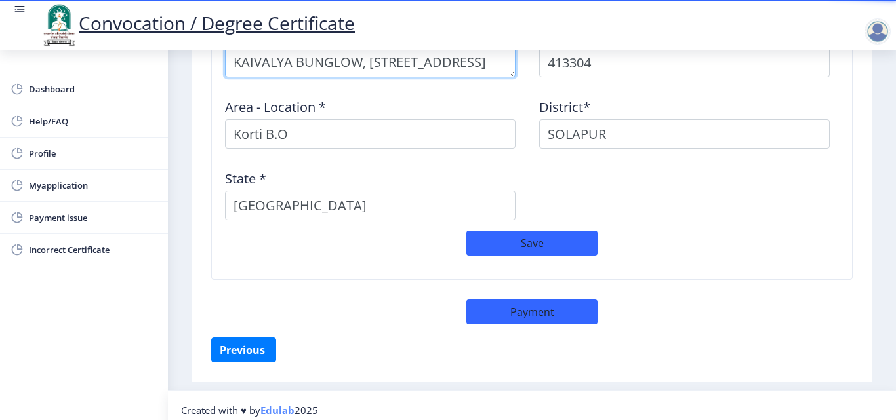
scroll to position [1149, 0]
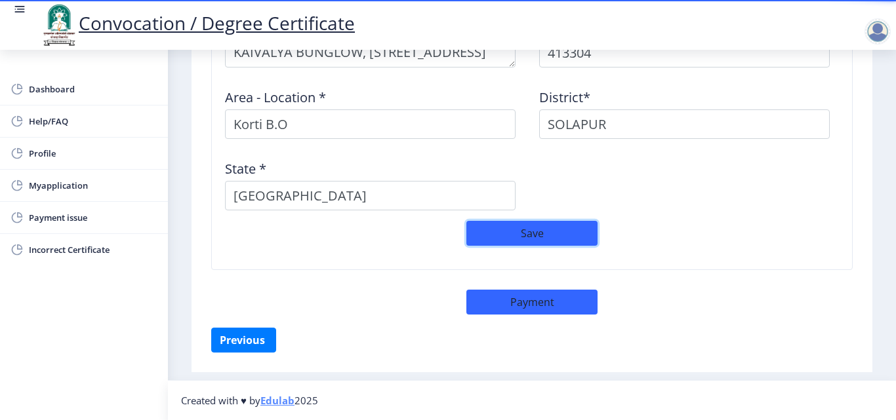
click at [474, 237] on button "Save" at bounding box center [531, 233] width 131 height 25
click at [583, 235] on button "Save" at bounding box center [531, 233] width 131 height 25
click at [567, 305] on button "Payment" at bounding box center [531, 302] width 131 height 25
select select "sealed"
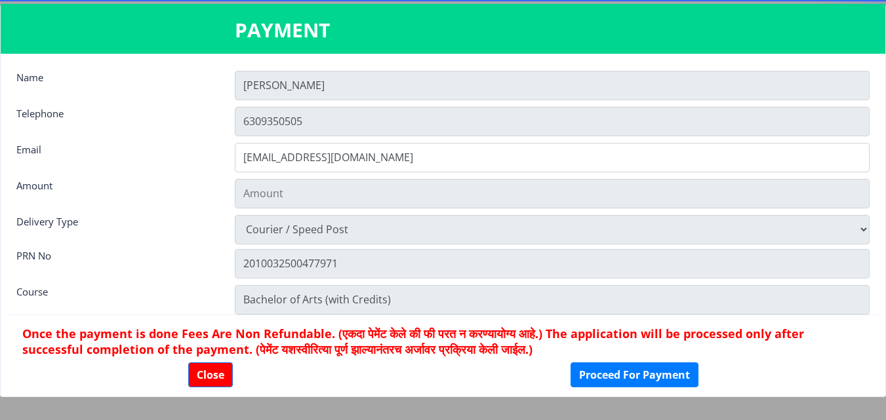
type input "1885"
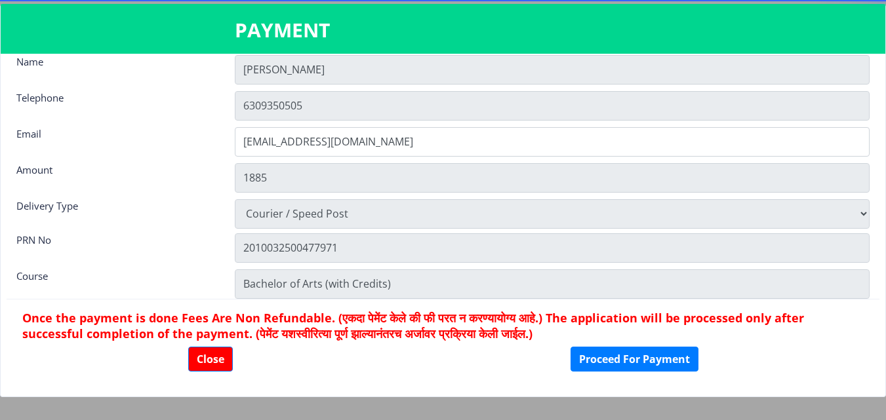
scroll to position [18, 0]
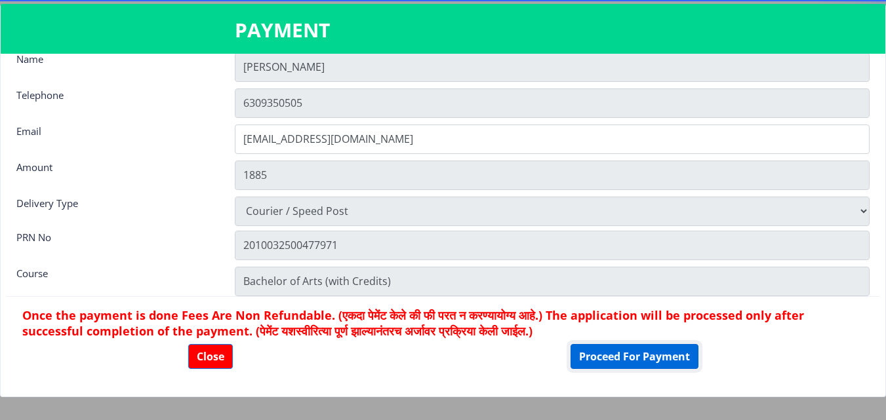
click at [626, 362] on button "Proceed For Payment" at bounding box center [634, 356] width 128 height 25
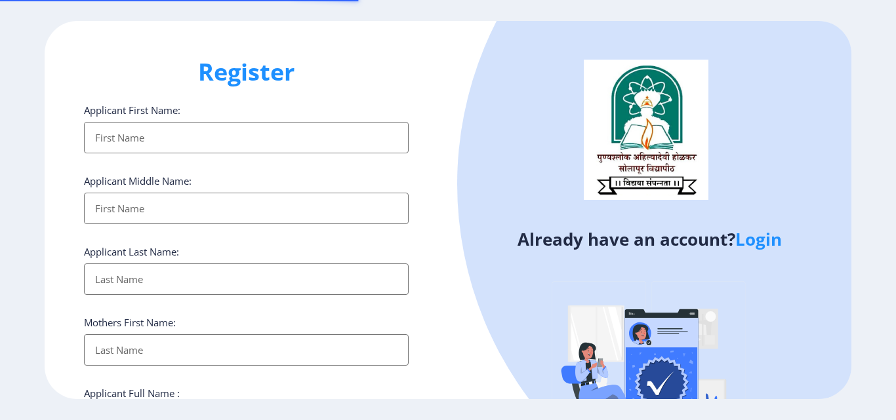
select select
click at [762, 240] on link "Login" at bounding box center [758, 239] width 47 height 24
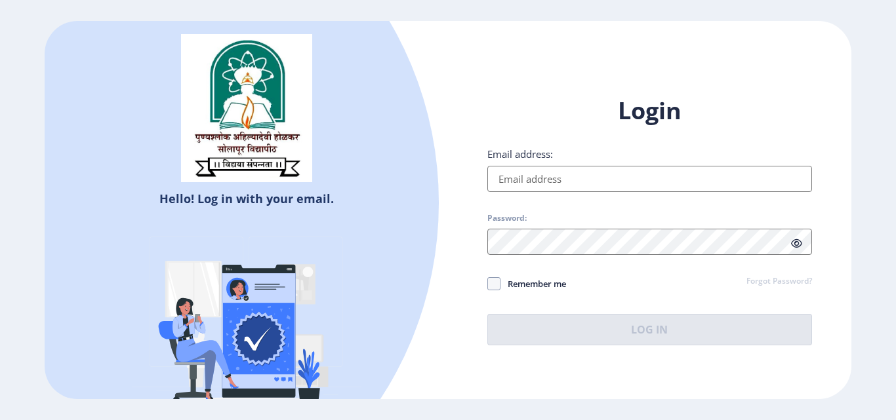
type input "[EMAIL_ADDRESS][DOMAIN_NAME]"
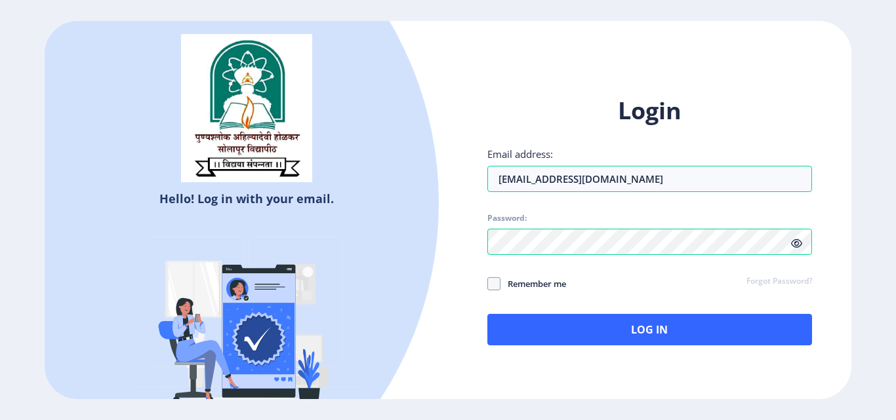
click at [529, 285] on span "Remember me" at bounding box center [533, 284] width 66 height 16
click at [488, 285] on input "Remember me" at bounding box center [487, 284] width 1 height 1
checkbox input "true"
click at [798, 243] on icon at bounding box center [796, 244] width 11 height 10
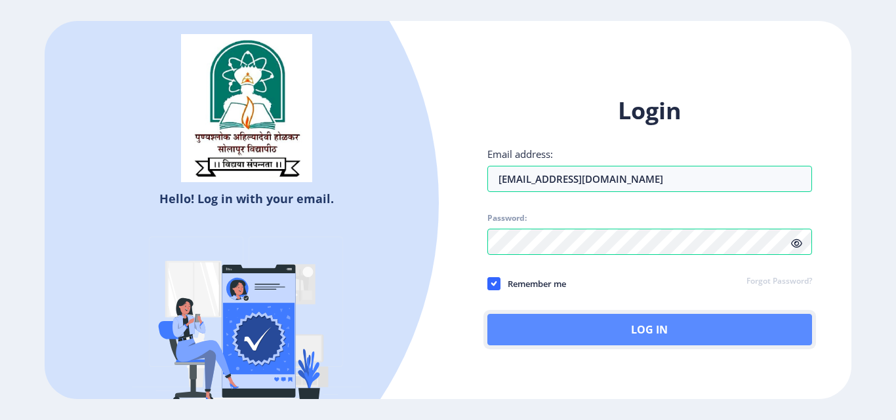
click at [675, 328] on button "Log In" at bounding box center [649, 329] width 325 height 31
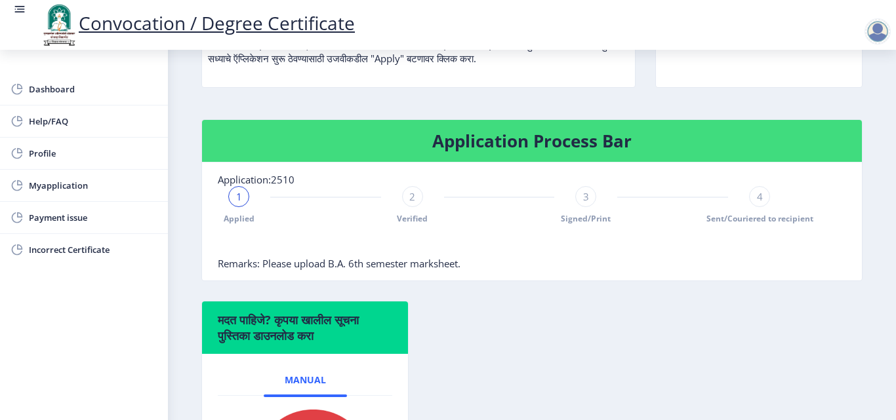
scroll to position [200, 0]
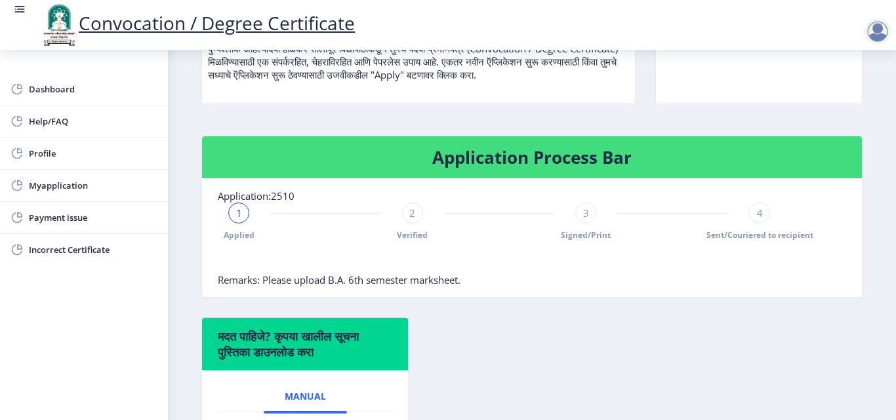
click at [417, 227] on div "2 Verified" at bounding box center [412, 222] width 21 height 38
click at [245, 213] on div at bounding box center [238, 213] width 21 height 21
click at [411, 216] on rect at bounding box center [412, 213] width 13 height 13
click at [58, 188] on span "Myapplication" at bounding box center [93, 186] width 128 height 16
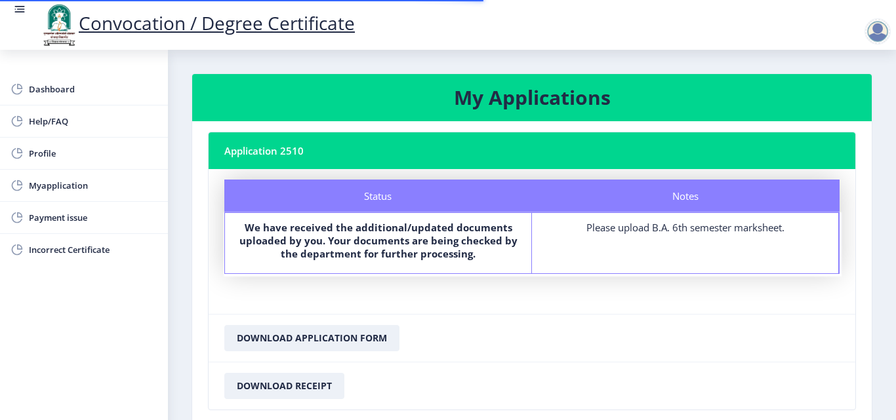
click at [375, 257] on b "We have received the additional/updated documents uploaded by you. Your documen…" at bounding box center [378, 240] width 278 height 39
click at [440, 237] on b "We have received the additional/updated documents uploaded by you. Your documen…" at bounding box center [378, 240] width 278 height 39
click at [649, 230] on div "Please upload B.A. 6th semester marksheet." at bounding box center [684, 227] width 283 height 13
click at [679, 194] on div "Notes" at bounding box center [685, 196] width 307 height 33
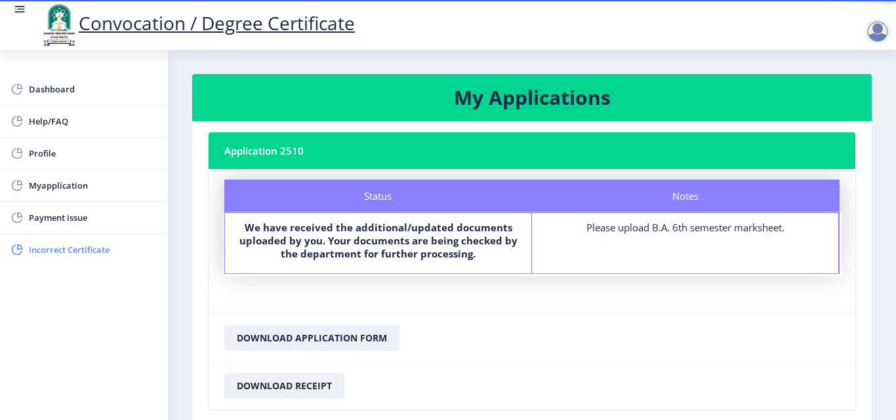
click at [83, 252] on span "Incorrect Certificate" at bounding box center [93, 250] width 128 height 16
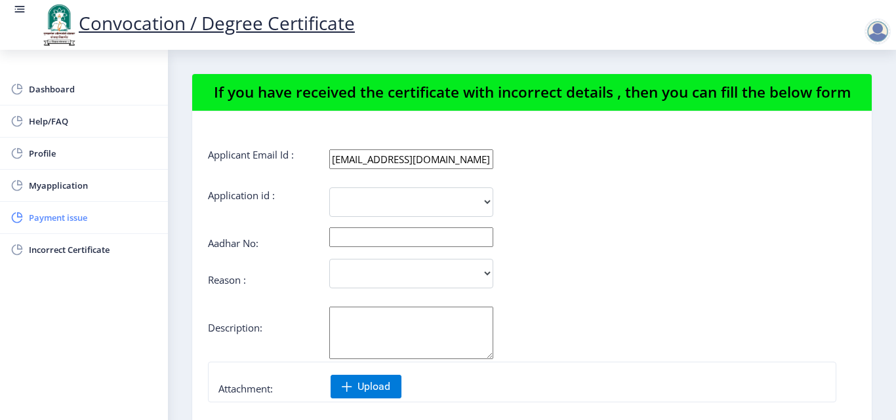
click at [75, 220] on span "Payment issue" at bounding box center [93, 218] width 128 height 16
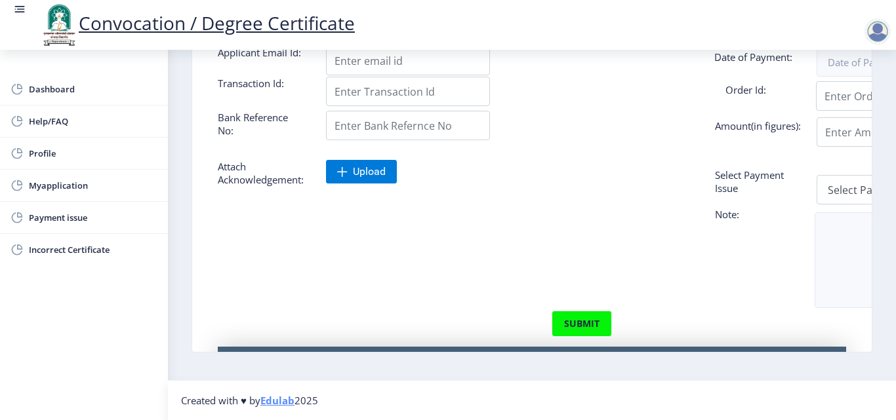
scroll to position [39, 0]
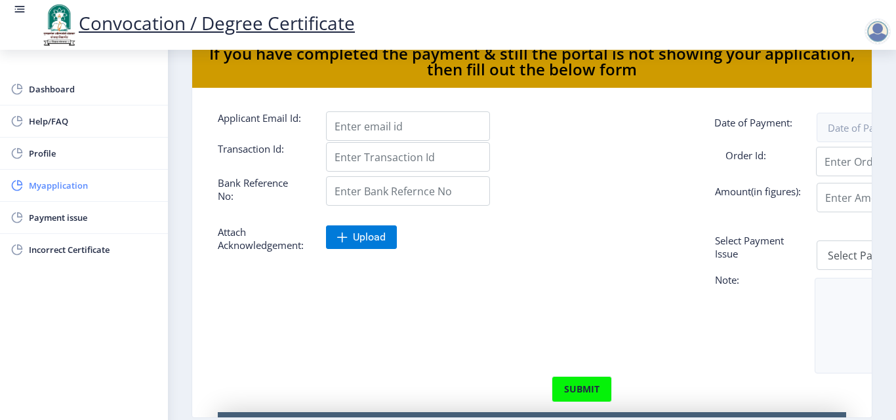
click at [60, 189] on span "Myapplication" at bounding box center [93, 186] width 128 height 16
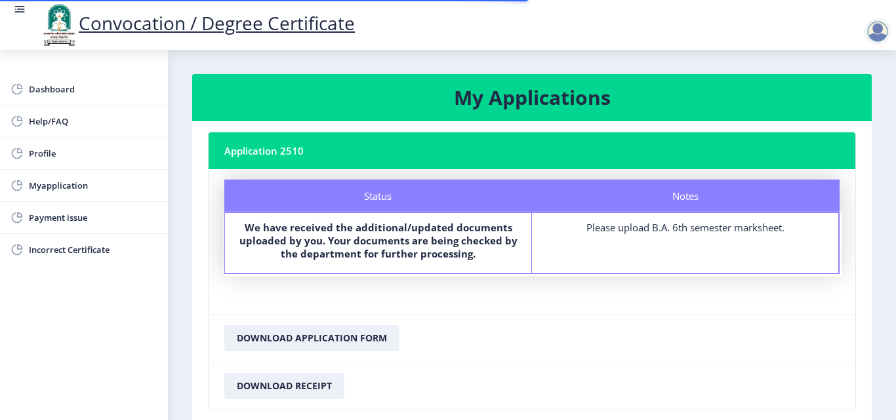
click at [401, 249] on b "We have received the additional/updated documents uploaded by you. Your documen…" at bounding box center [378, 240] width 278 height 39
click at [657, 227] on div "Please upload B.A. 6th semester marksheet." at bounding box center [684, 227] width 283 height 13
click at [876, 33] on div at bounding box center [877, 31] width 26 height 26
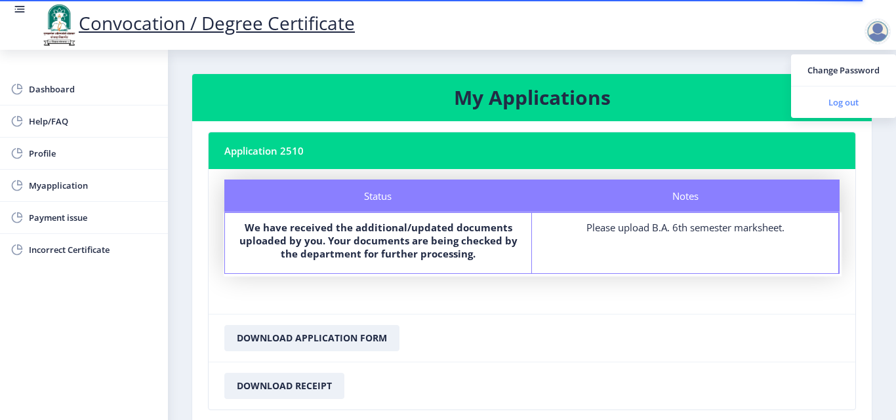
click at [852, 100] on span "Log out" at bounding box center [843, 102] width 84 height 16
